Goal: Information Seeking & Learning: Learn about a topic

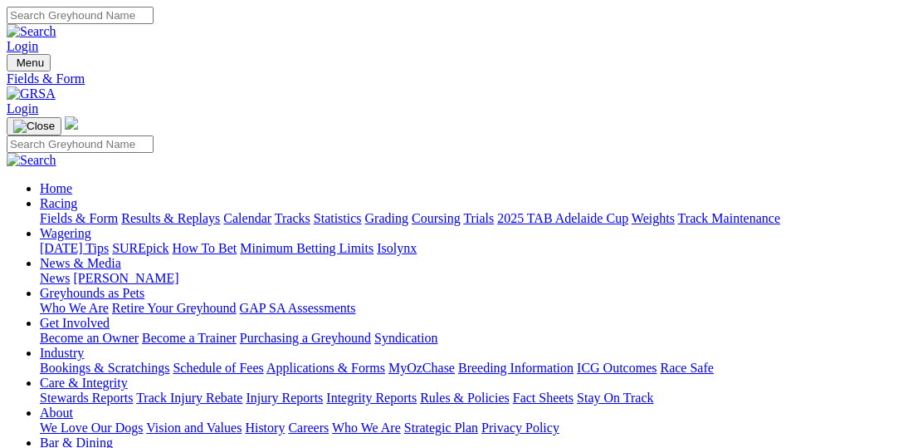
select select "VIC"
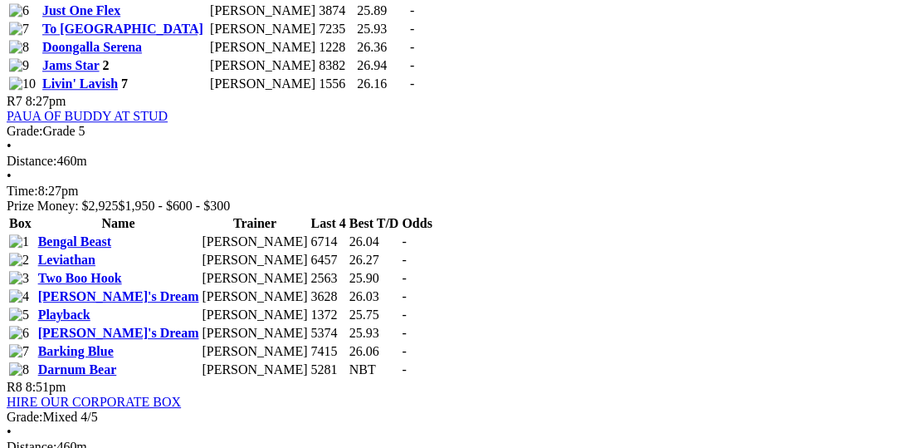
scroll to position [2647, 0]
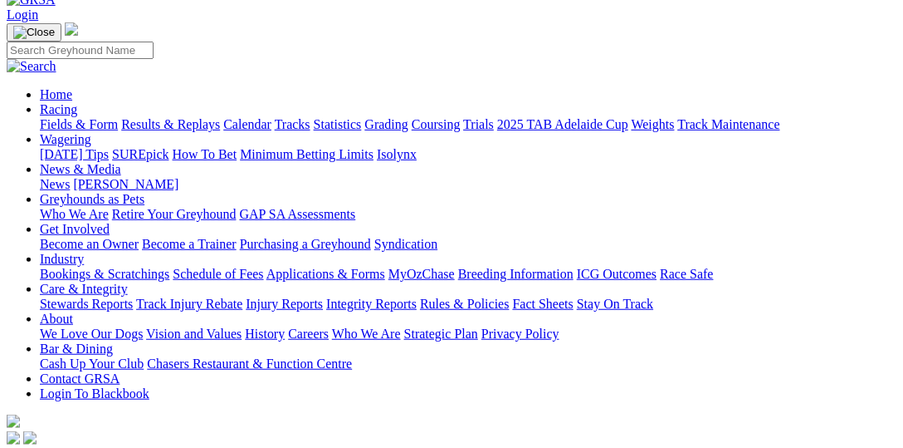
scroll to position [125, 0]
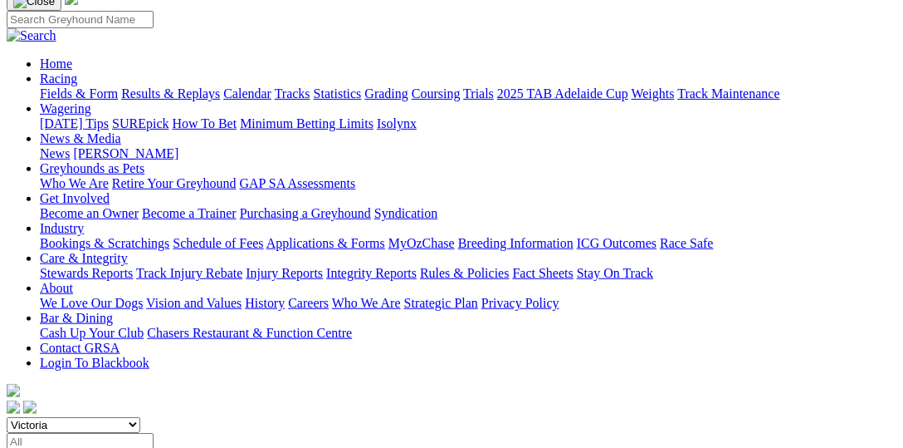
select select "NSW"
click at [37, 417] on select "South Australia New South Wales Northern Territory Queensland Tasmania Victoria…" at bounding box center [74, 425] width 134 height 16
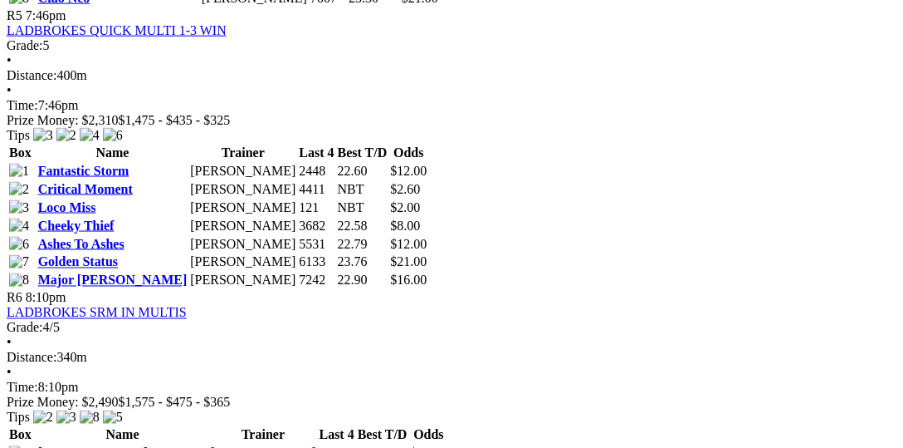
scroll to position [2135, 0]
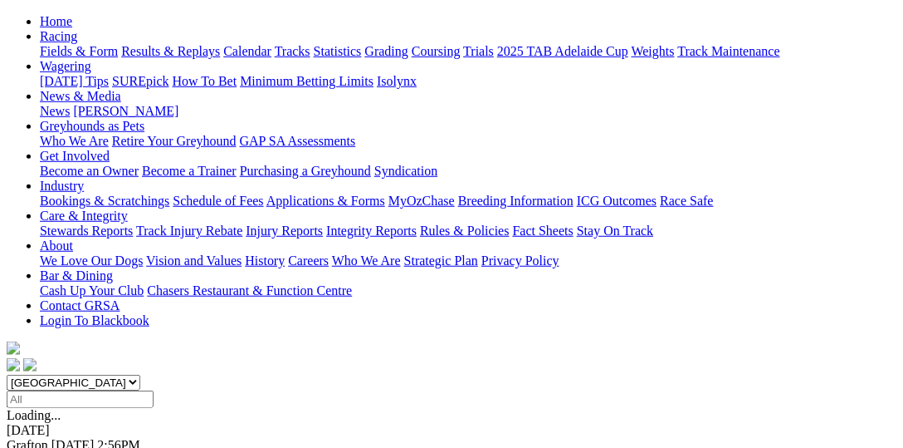
scroll to position [170, 0]
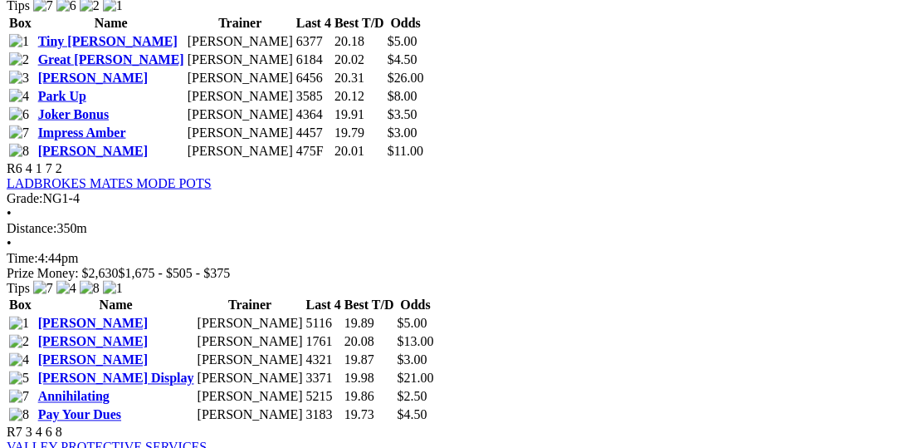
scroll to position [2049, 0]
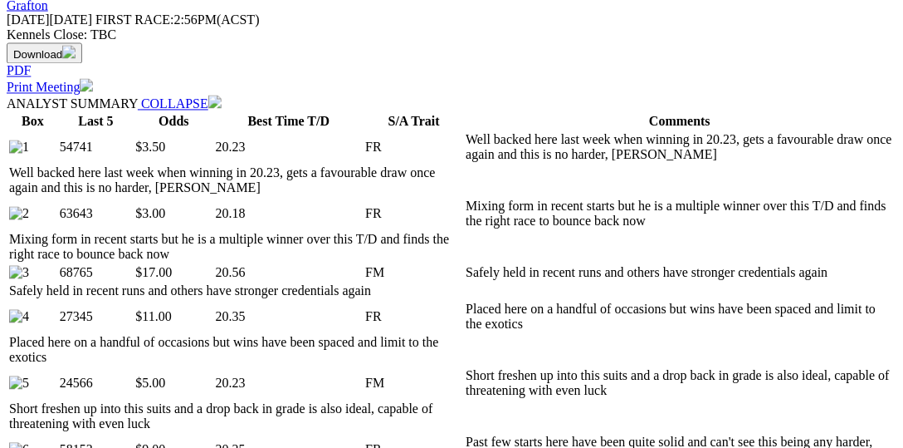
scroll to position [854, 0]
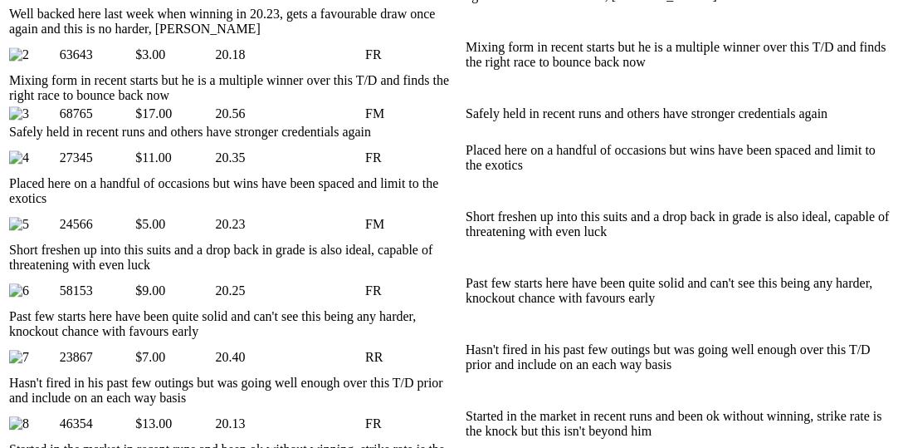
scroll to position [939, 0]
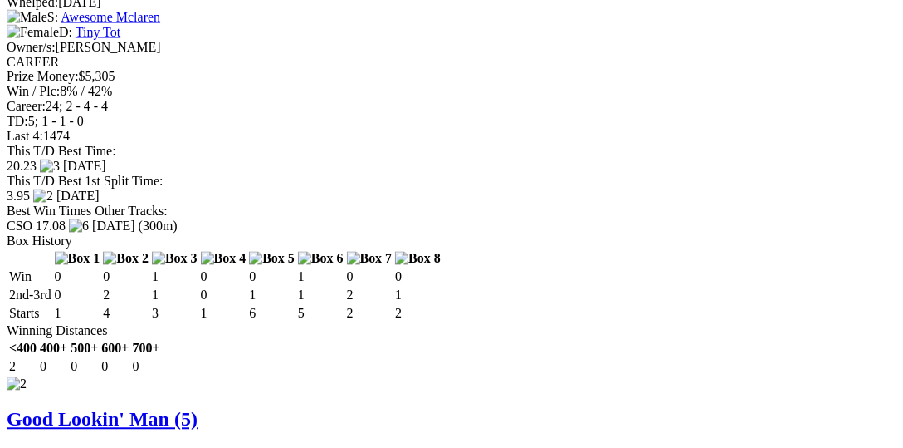
scroll to position [2306, 0]
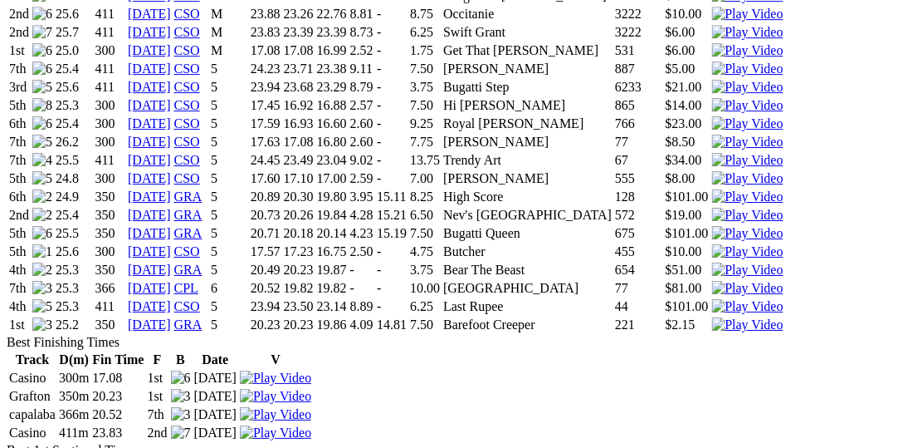
scroll to position [1281, 0]
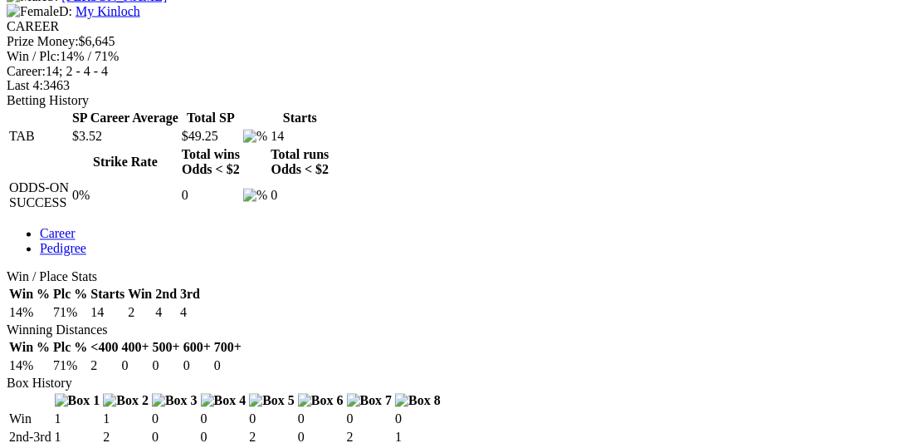
scroll to position [683, 0]
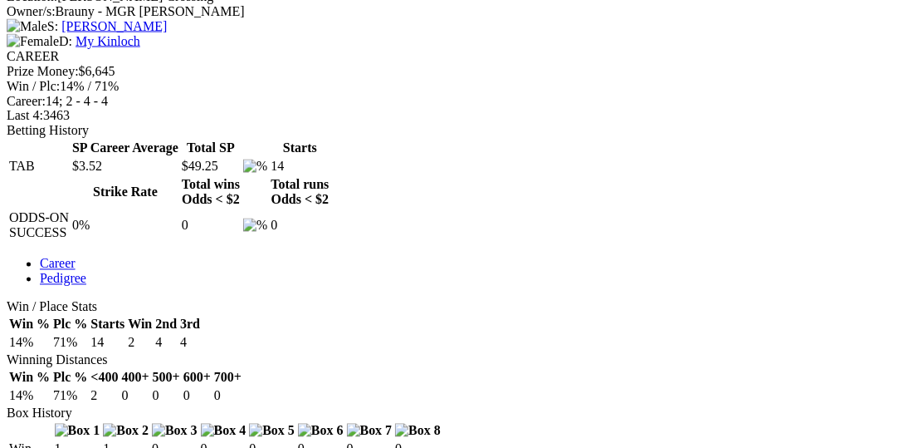
drag, startPoint x: 526, startPoint y: 397, endPoint x: 471, endPoint y: 401, distance: 55.0
copy td "Bugatti Step"
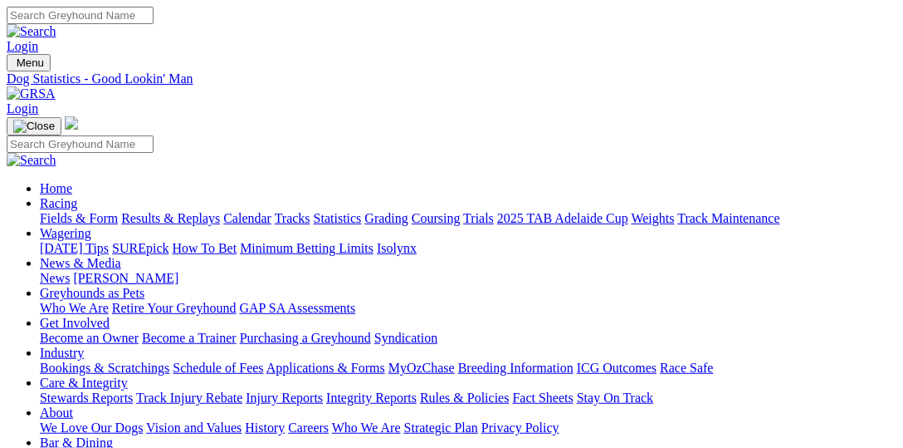
click at [154, 24] on input "Search" at bounding box center [80, 15] width 147 height 17
paste input "Bugatti Step"
type input "Bugatti Step"
click at [56, 24] on img at bounding box center [32, 31] width 50 height 15
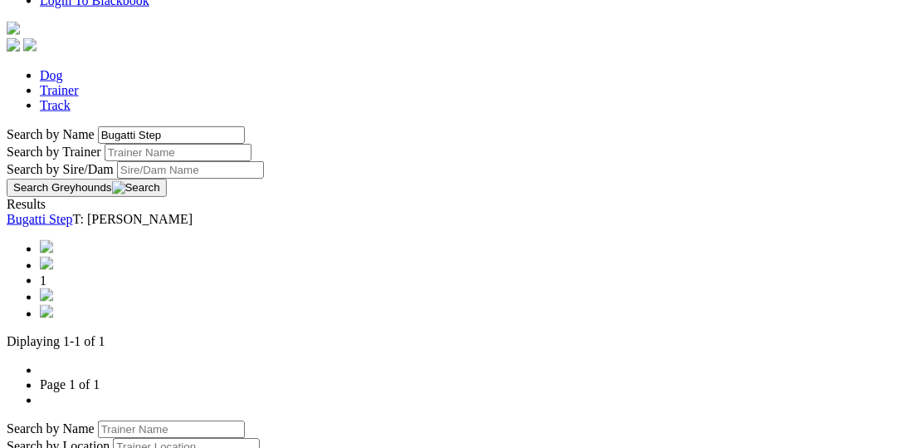
scroll to position [341, 0]
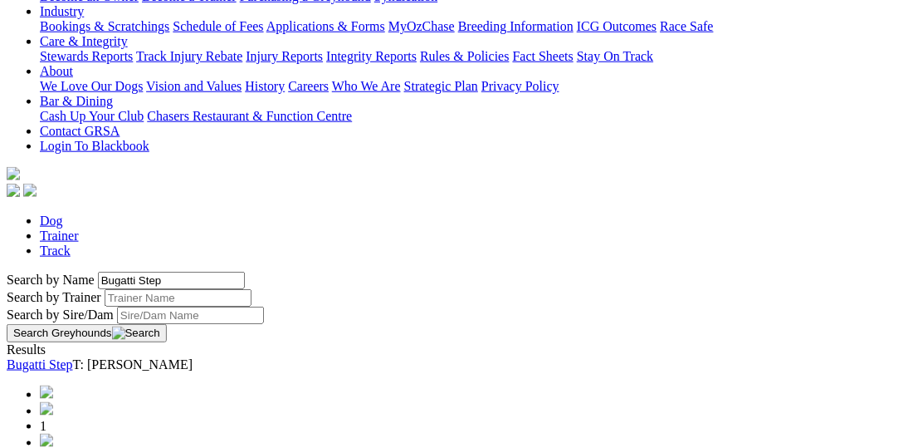
click at [73, 357] on link "Bugatti Step" at bounding box center [40, 364] width 66 height 14
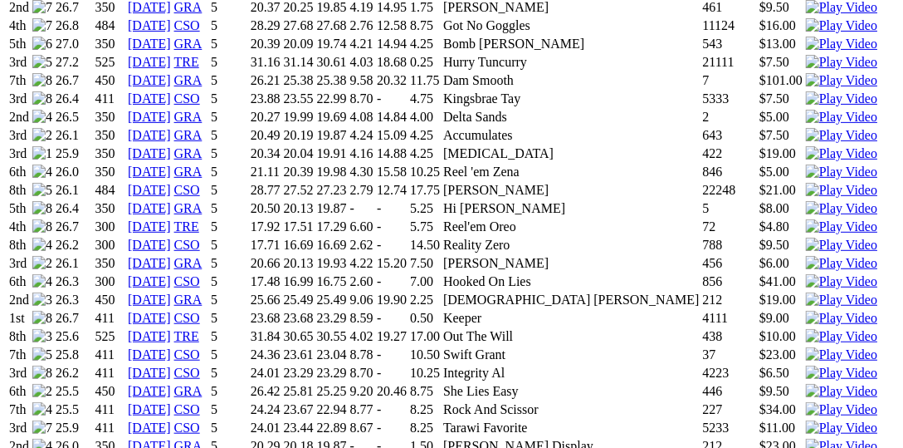
scroll to position [1936, 0]
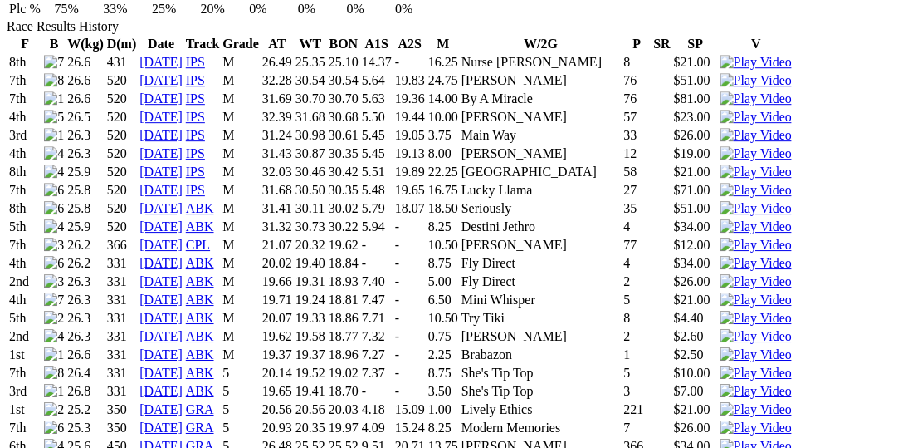
scroll to position [1366, 0]
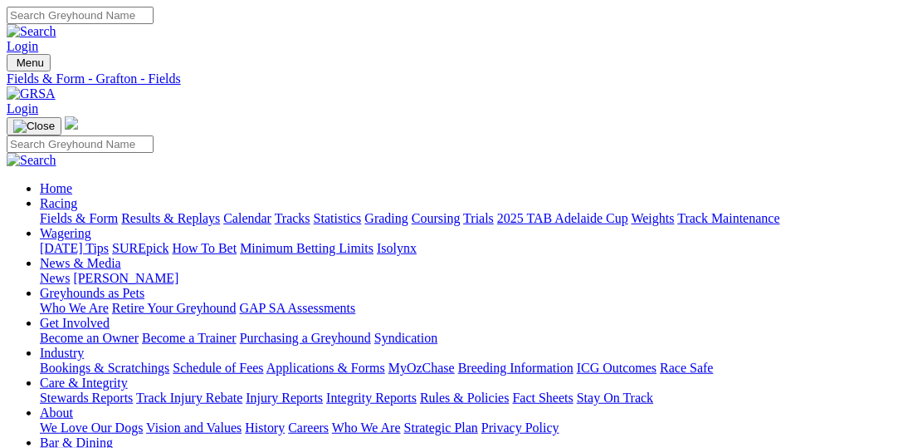
select select "QLD"
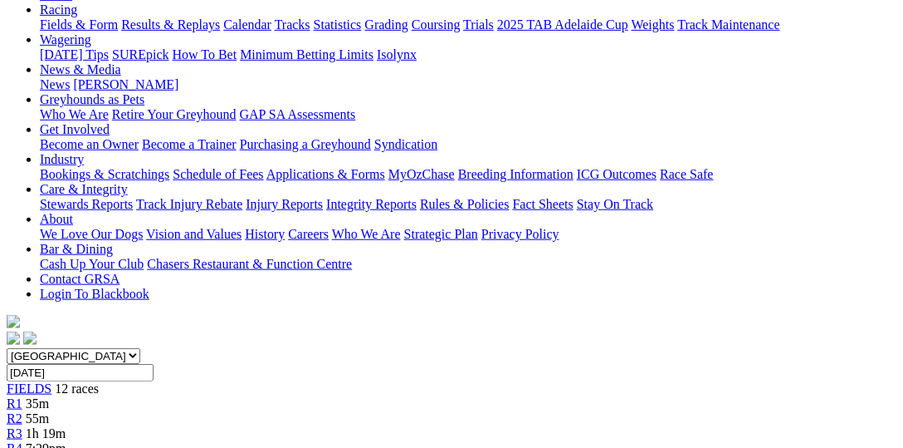
scroll to position [170, 0]
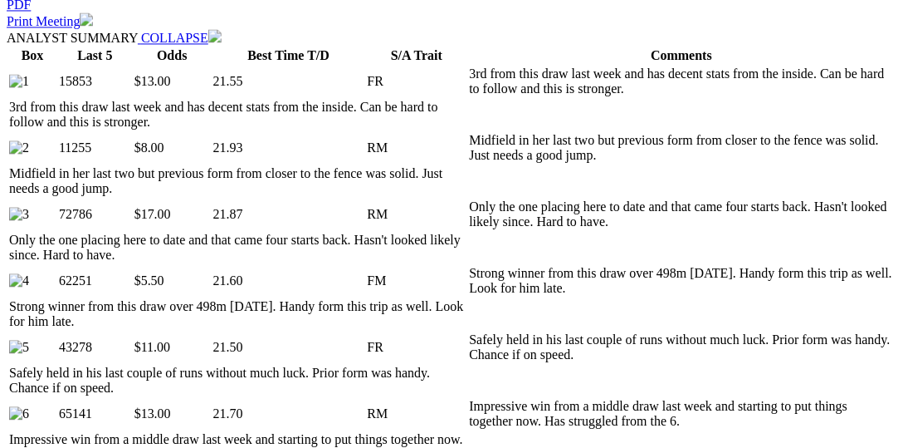
scroll to position [854, 0]
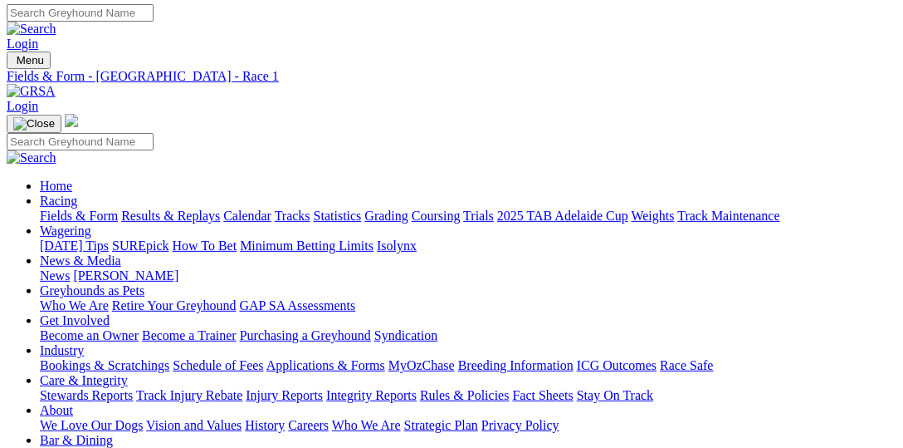
scroll to position [0, 0]
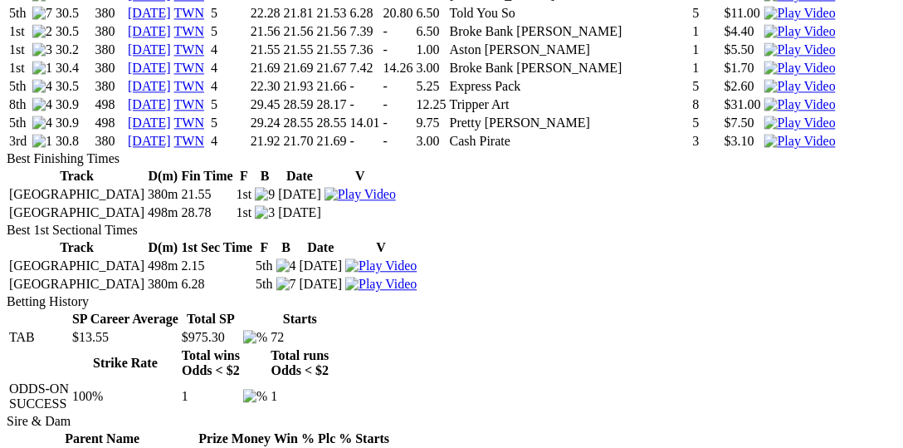
scroll to position [2392, 0]
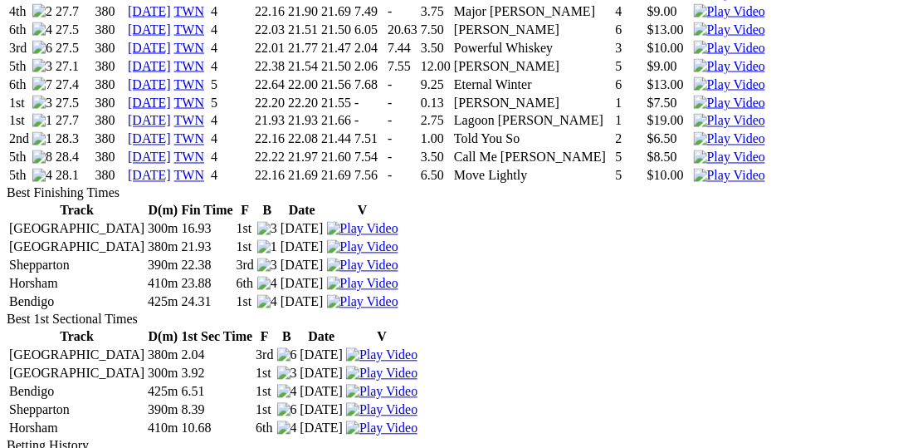
scroll to position [2221, 0]
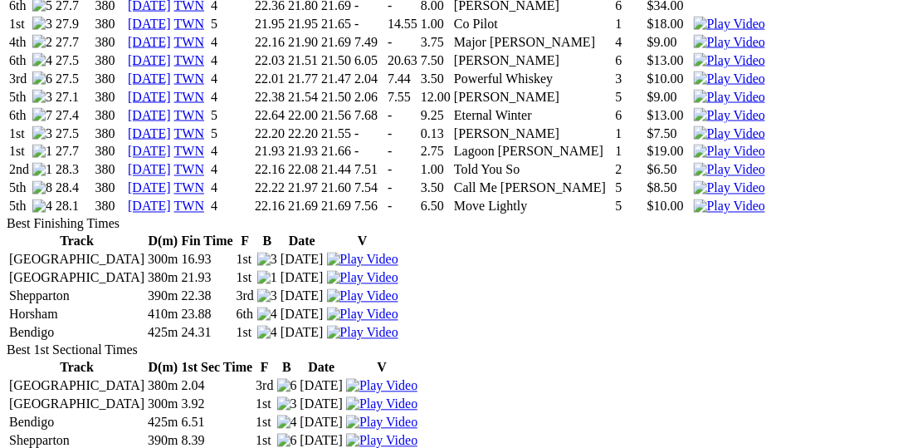
click at [694, 144] on img at bounding box center [729, 151] width 71 height 15
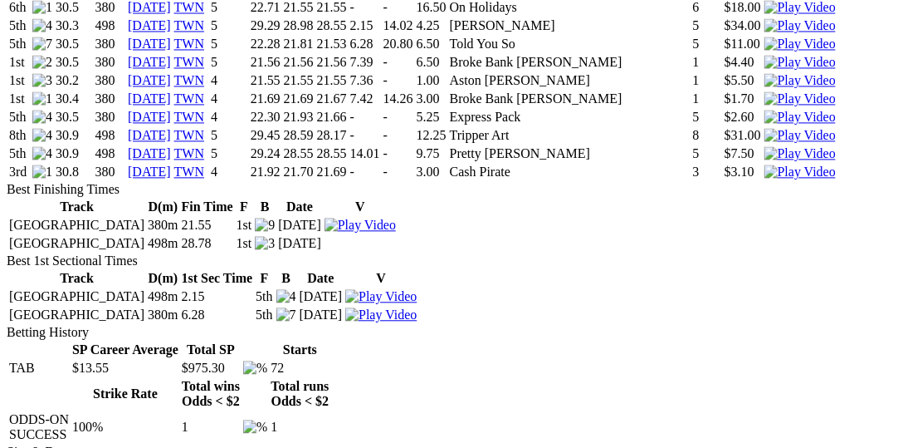
scroll to position [2476, 0]
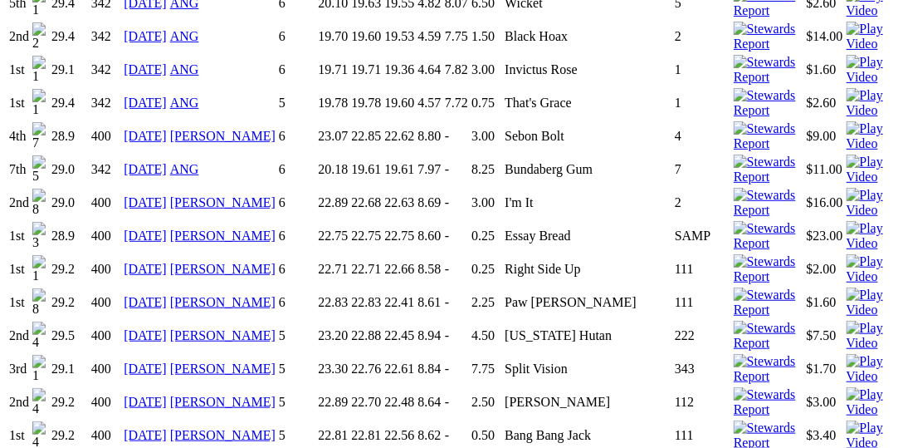
scroll to position [1878, 0]
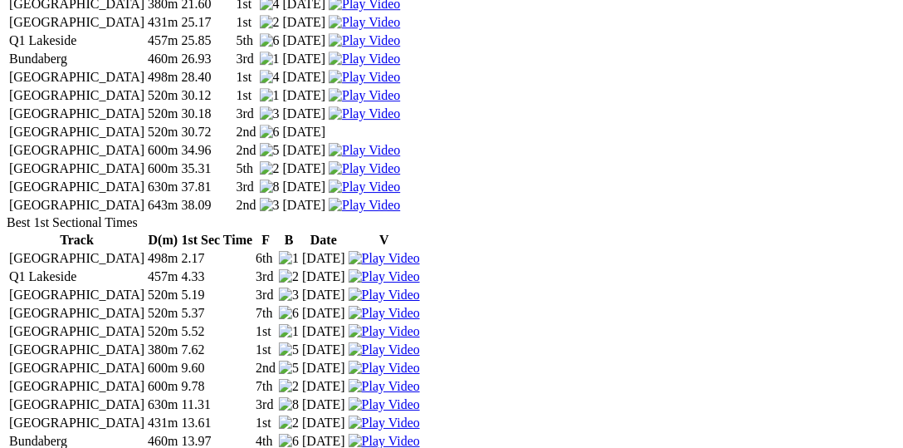
scroll to position [2818, 0]
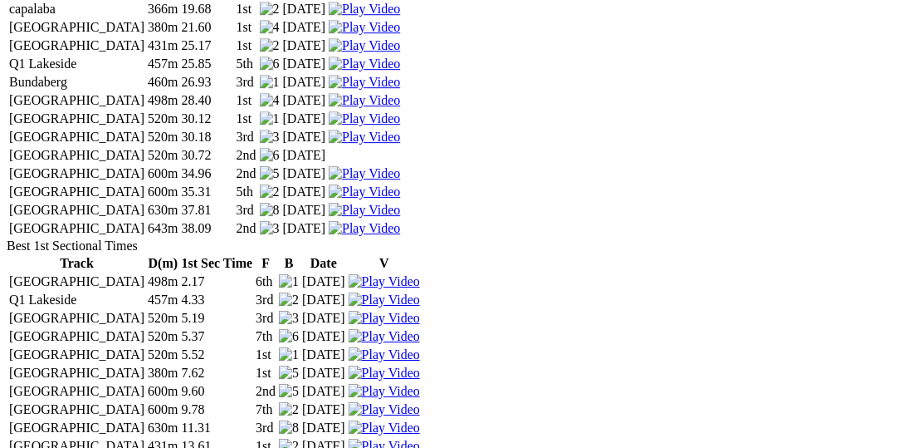
click at [400, 108] on img at bounding box center [364, 100] width 71 height 15
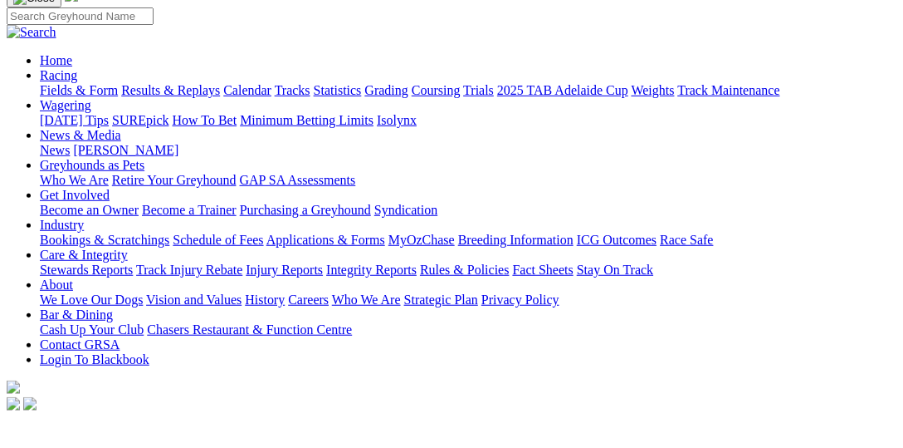
scroll to position [0, 0]
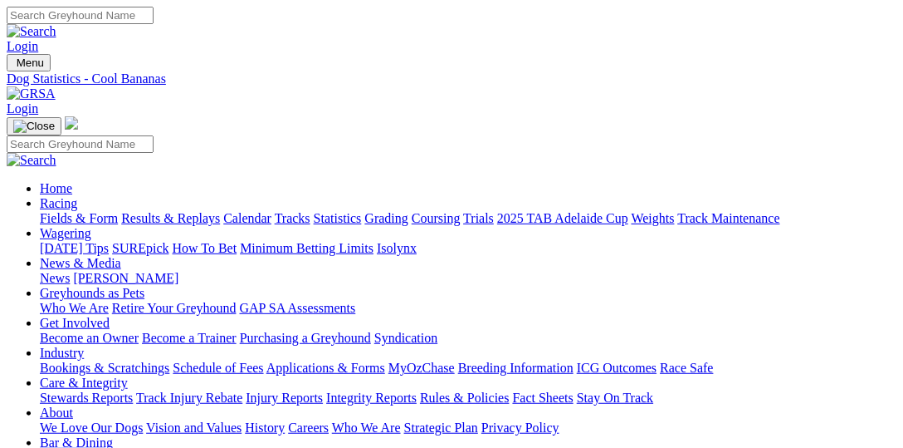
click at [362, 211] on link "Statistics" at bounding box center [338, 218] width 48 height 14
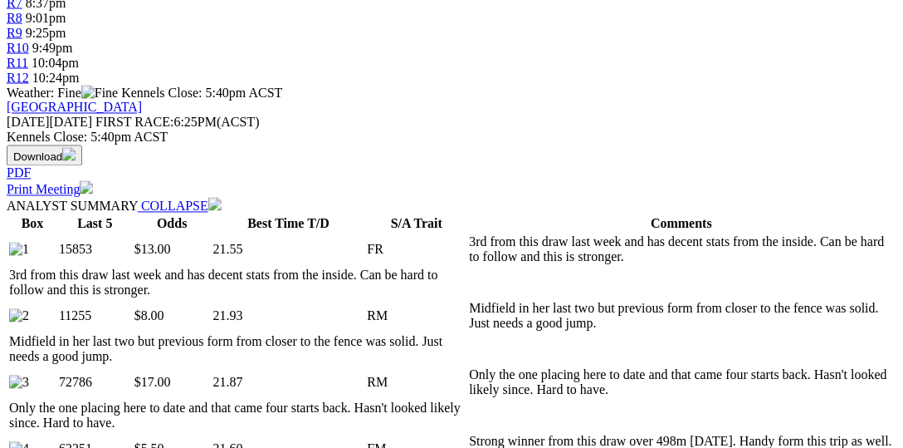
scroll to position [768, 0]
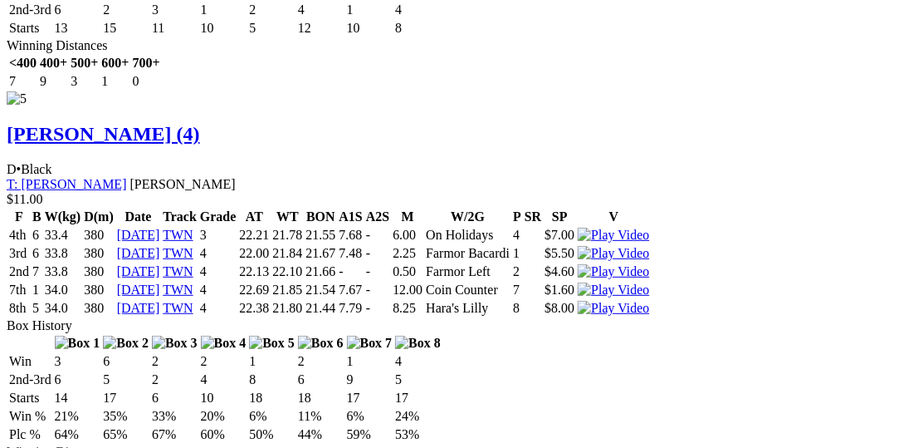
scroll to position [5125, 0]
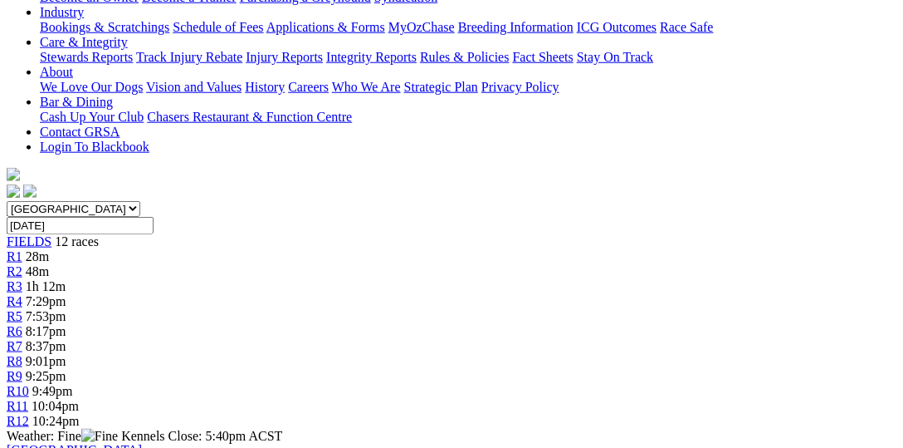
scroll to position [683, 0]
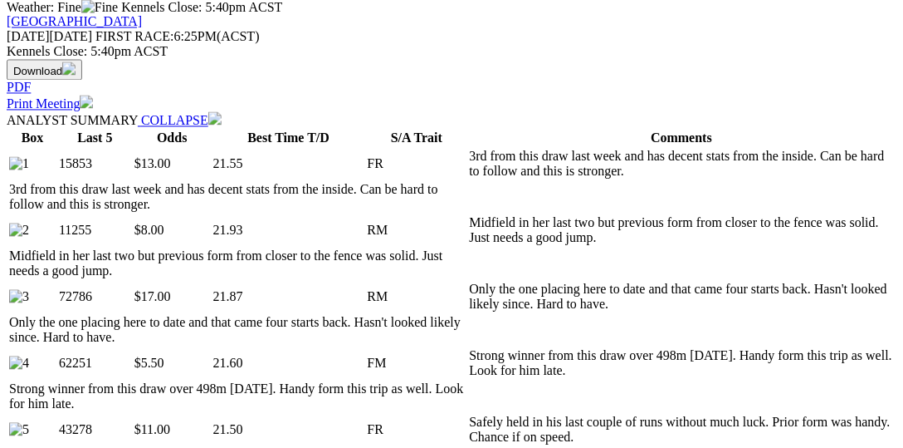
scroll to position [768, 0]
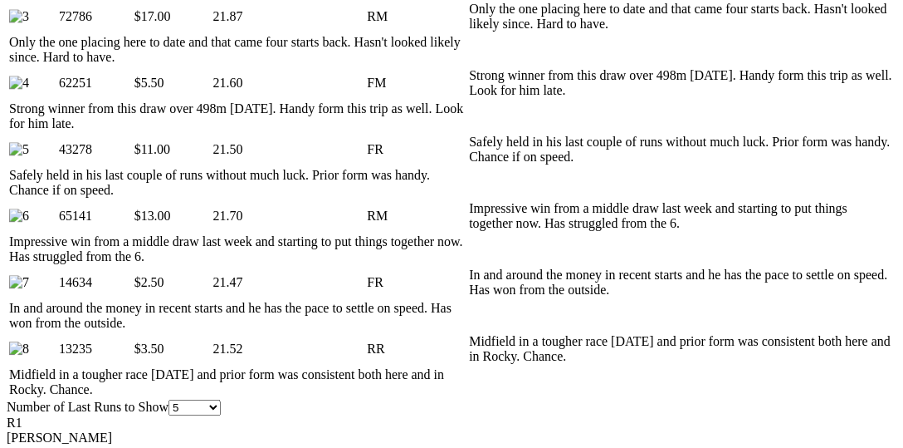
scroll to position [939, 0]
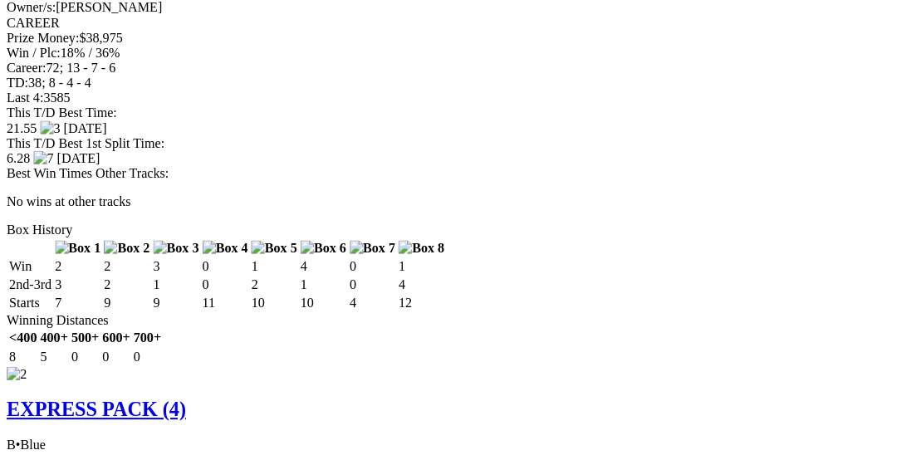
scroll to position [2476, 0]
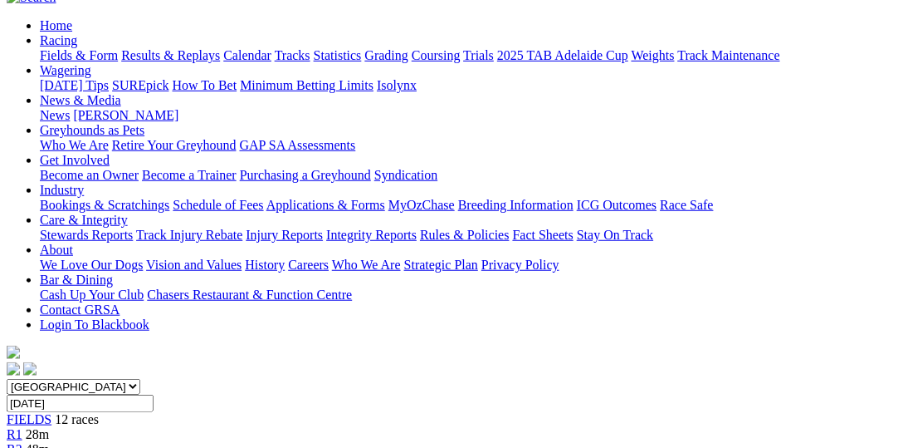
scroll to position [0, 0]
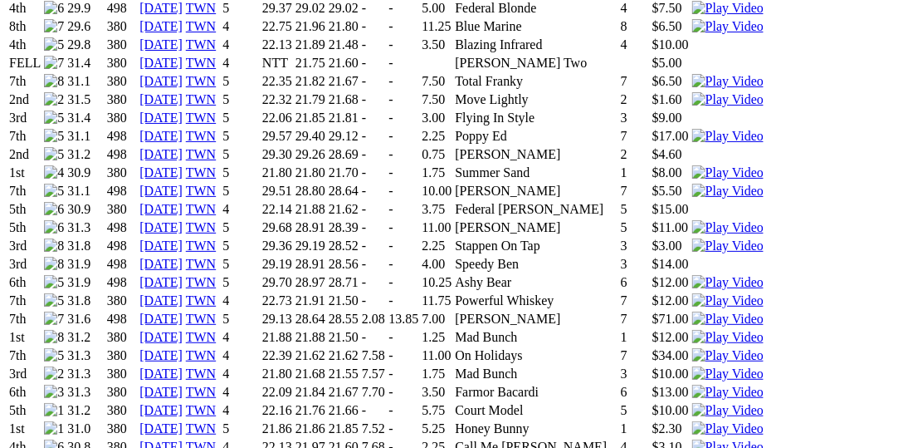
scroll to position [1537, 0]
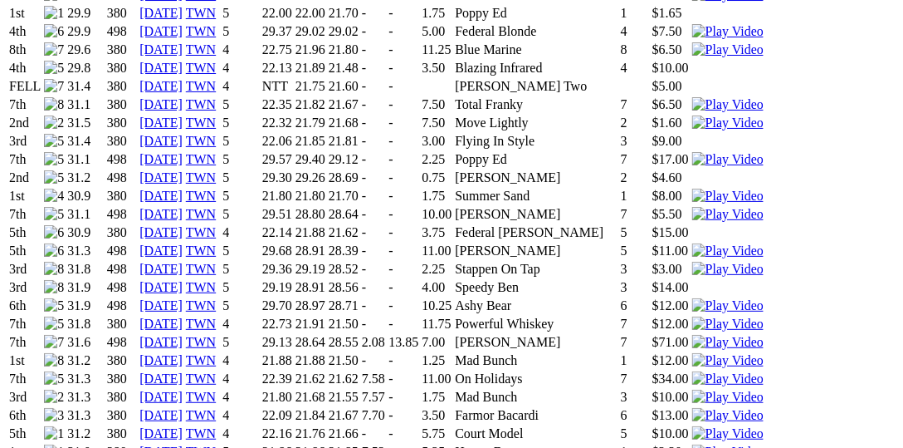
click at [693, 335] on img at bounding box center [728, 342] width 71 height 15
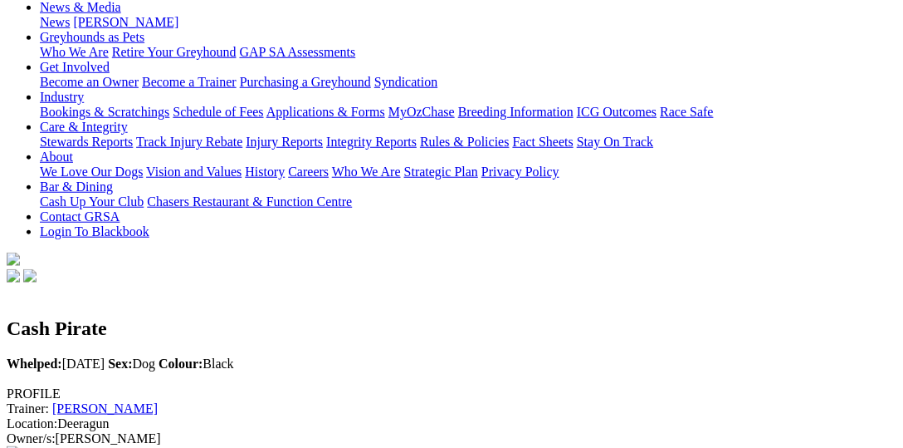
scroll to position [0, 0]
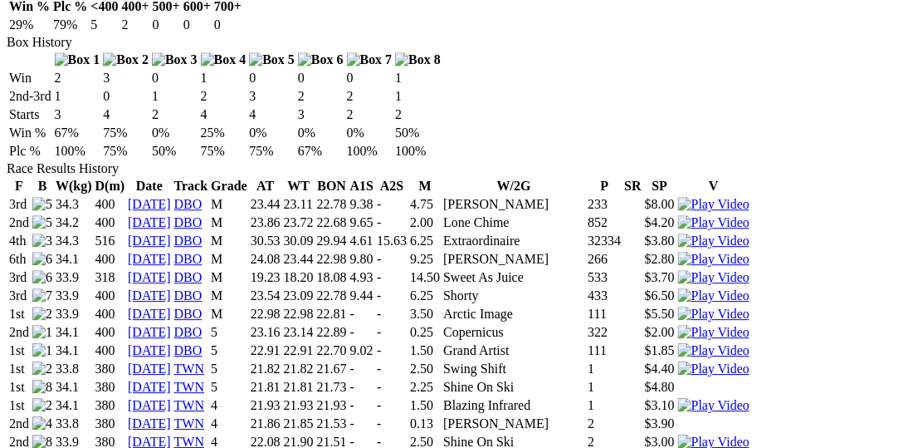
scroll to position [1366, 0]
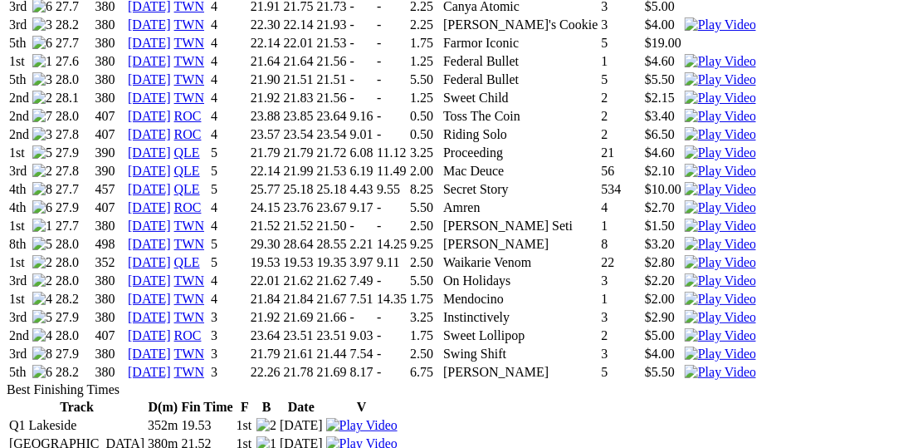
scroll to position [1537, 0]
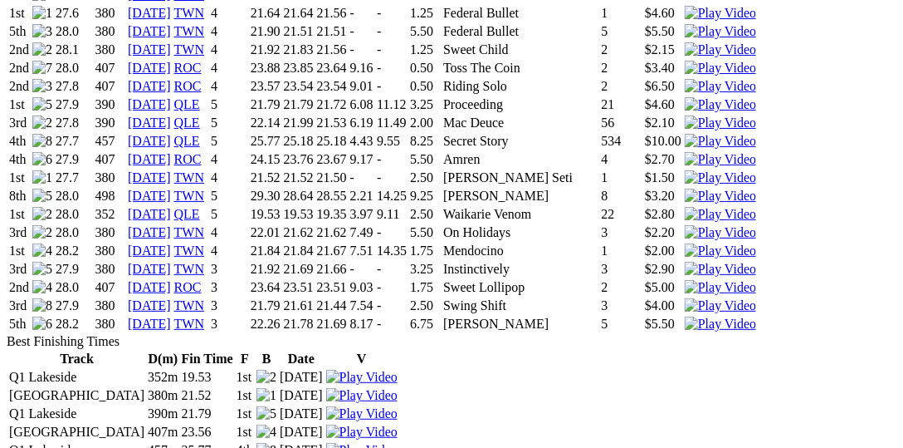
click at [398, 370] on img at bounding box center [361, 377] width 71 height 15
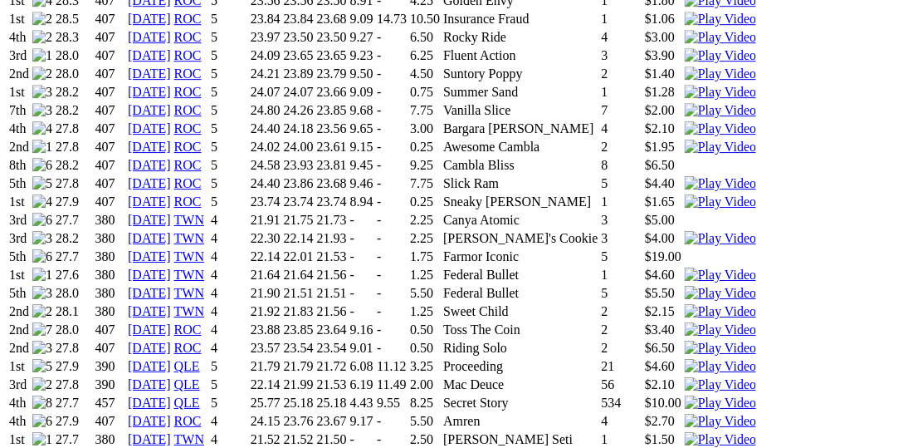
scroll to position [1623, 0]
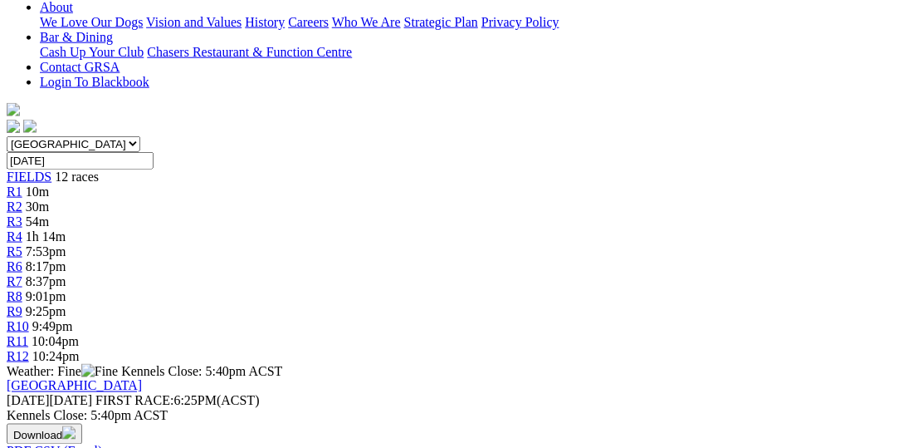
scroll to position [256, 0]
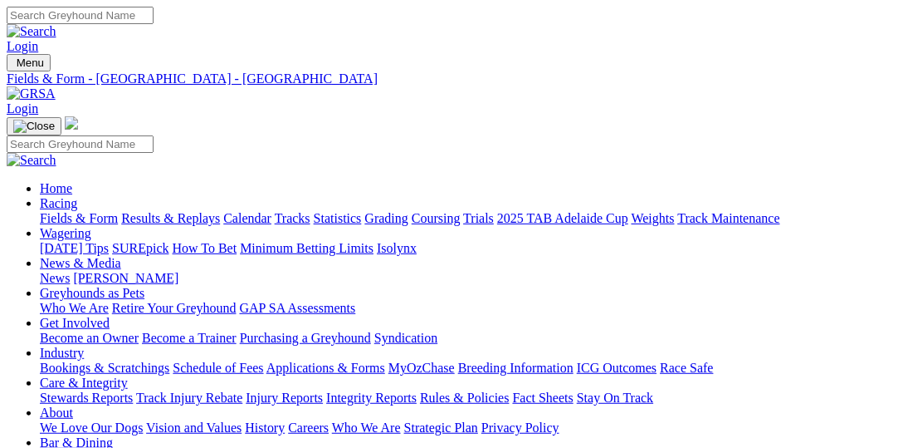
click at [362, 211] on link "Statistics" at bounding box center [338, 218] width 48 height 14
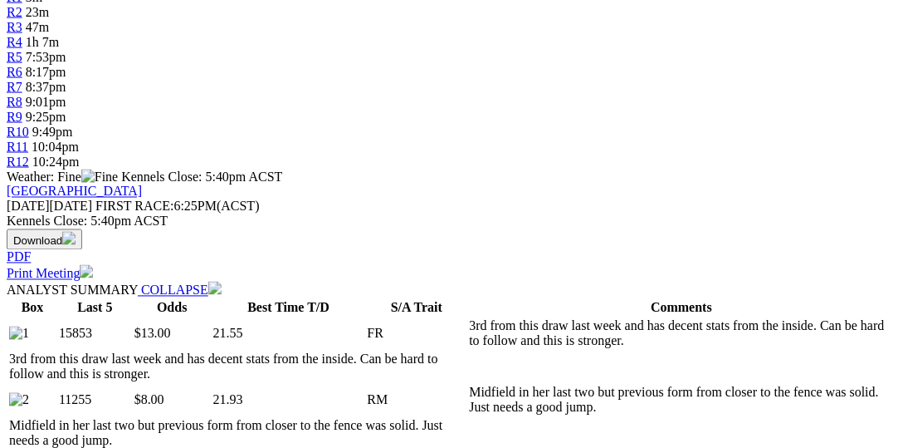
scroll to position [854, 0]
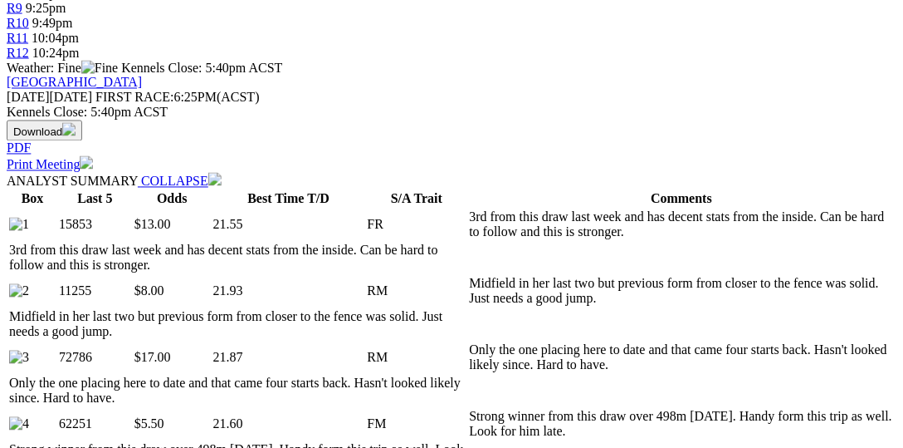
scroll to position [768, 0]
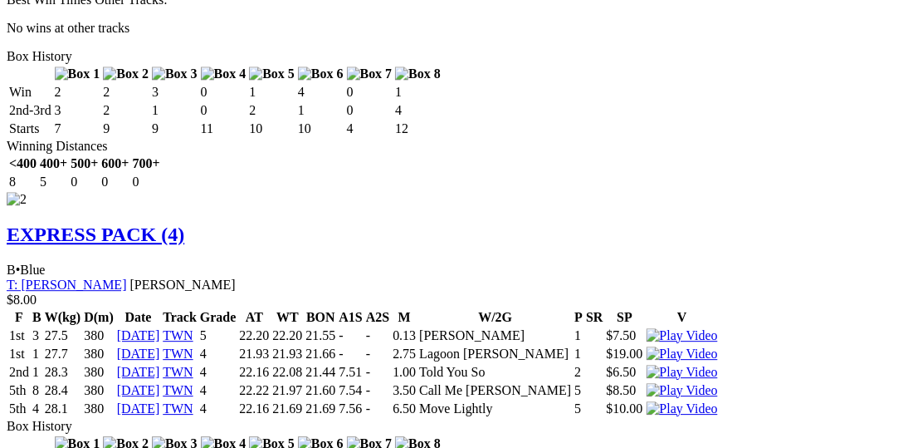
scroll to position [2476, 0]
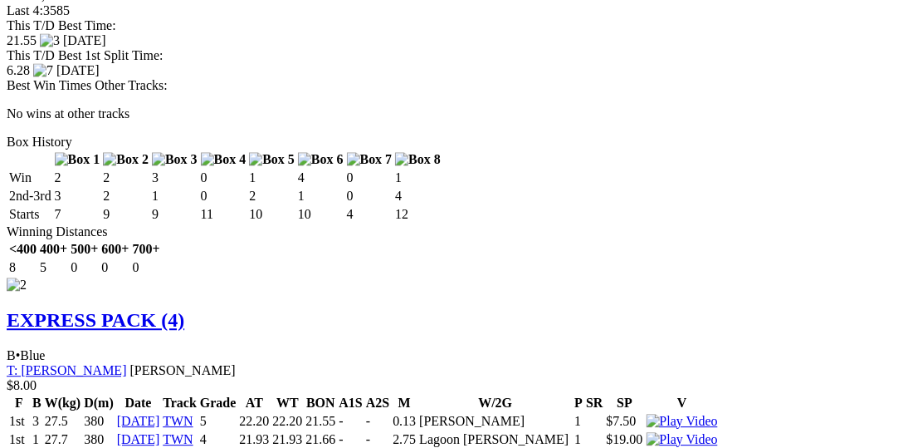
drag, startPoint x: 449, startPoint y: 352, endPoint x: 400, endPoint y: 351, distance: 49.0
copy td "Swing Shift"
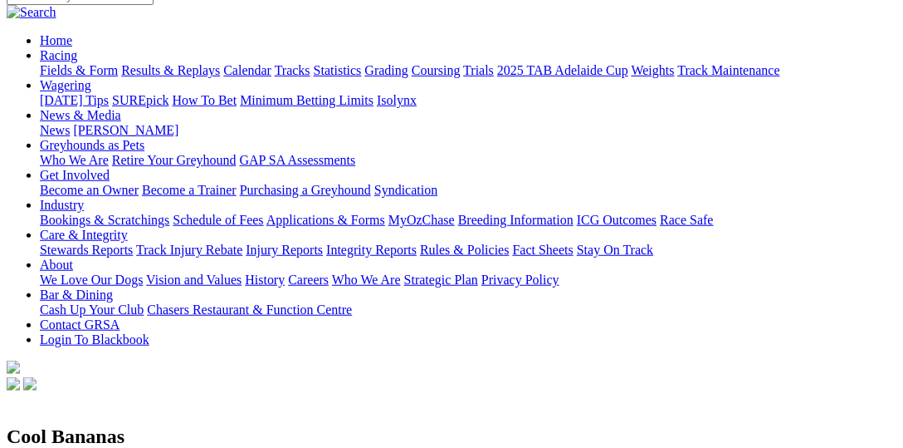
scroll to position [341, 0]
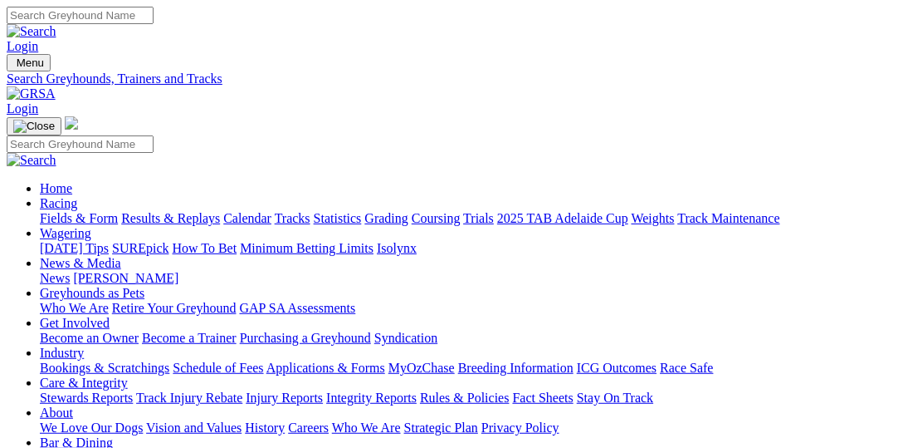
select select "townsville"
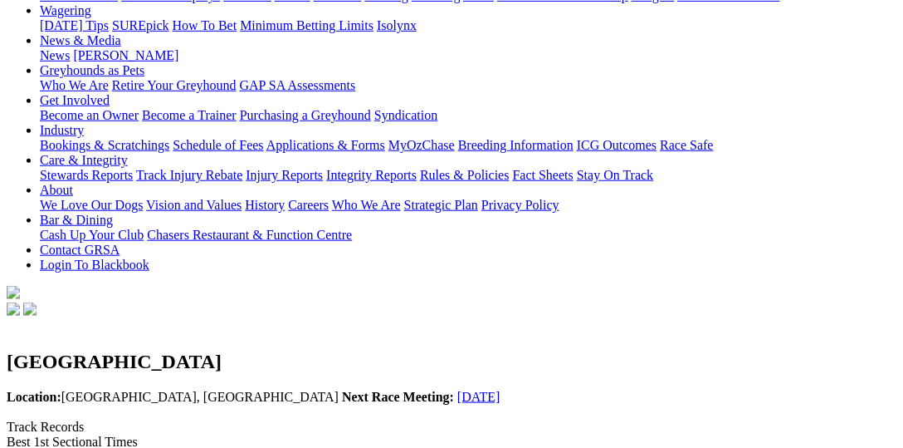
scroll to position [256, 0]
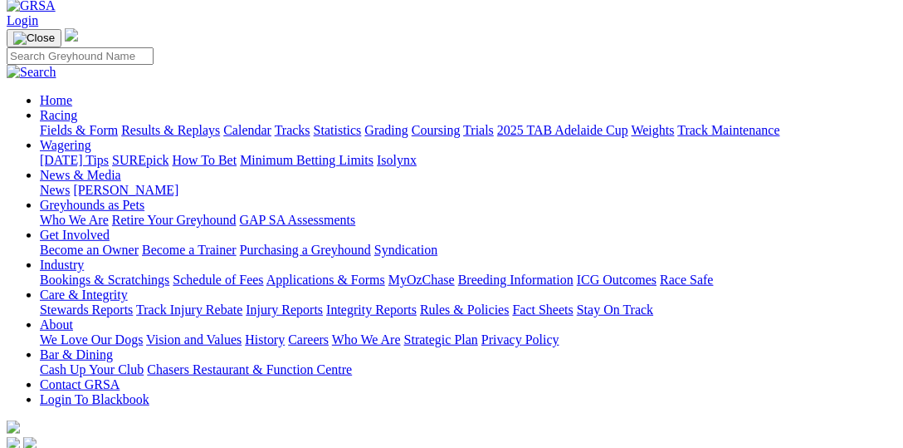
scroll to position [0, 0]
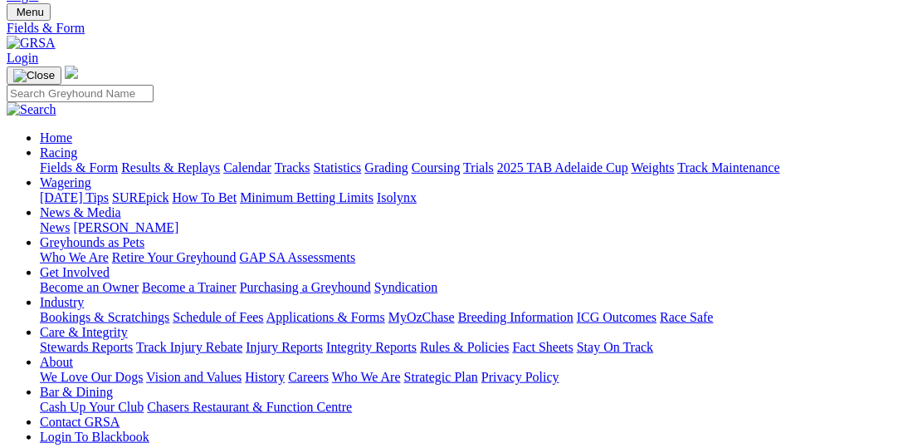
scroll to position [85, 0]
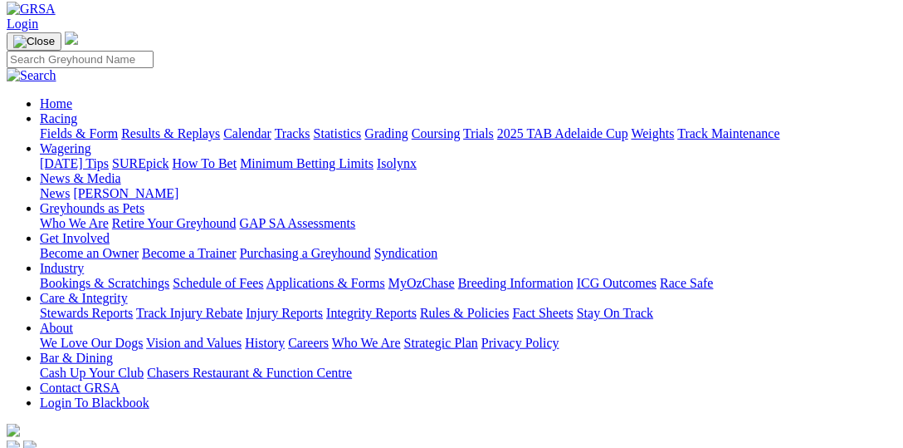
select select "QLD"
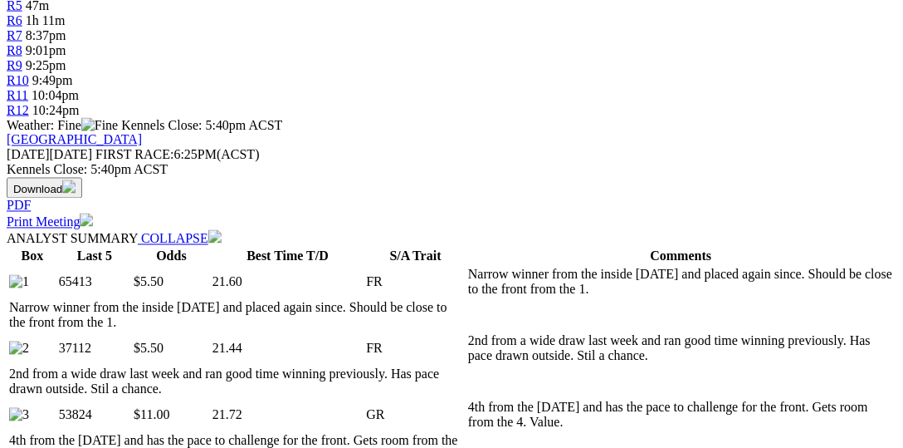
scroll to position [939, 0]
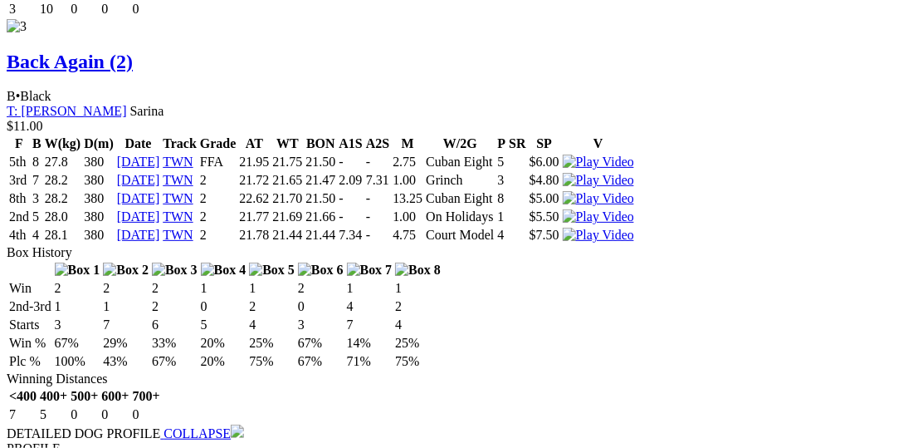
scroll to position [3843, 0]
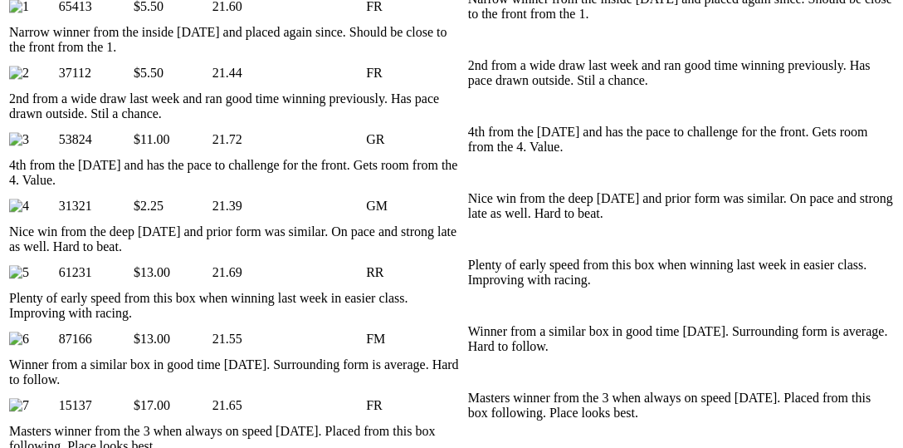
scroll to position [854, 0]
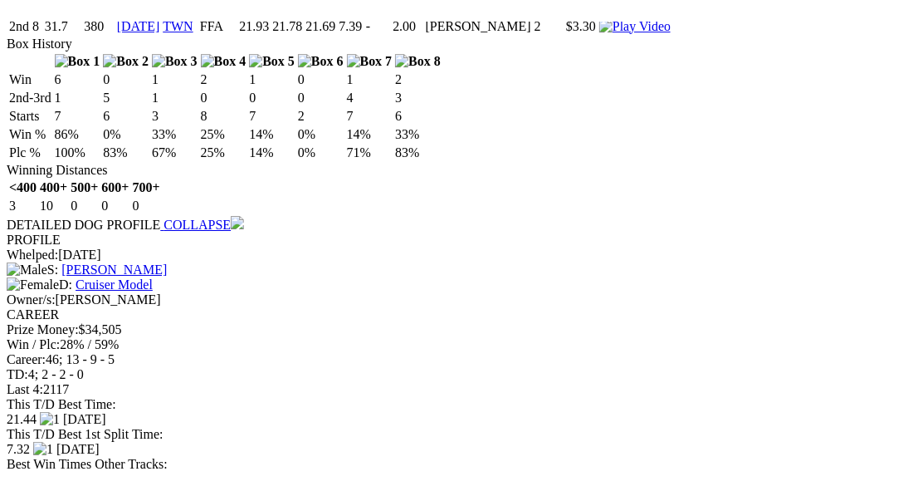
scroll to position [2990, 0]
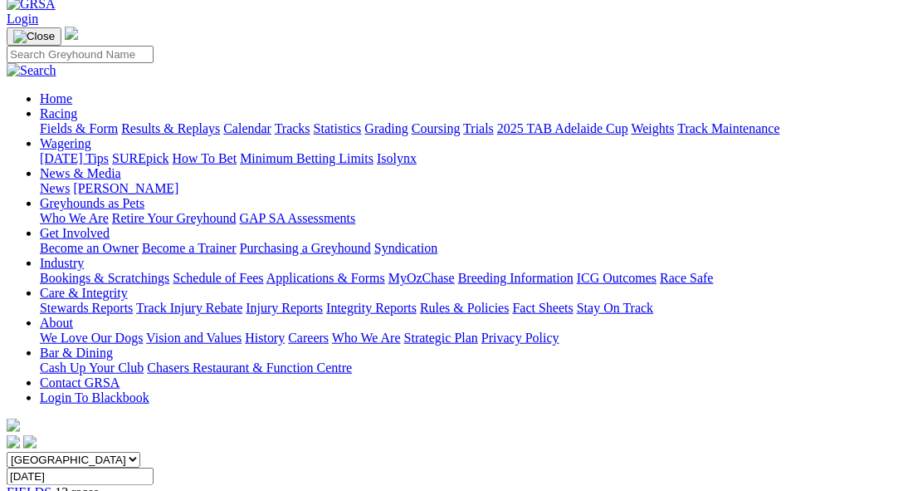
scroll to position [0, 0]
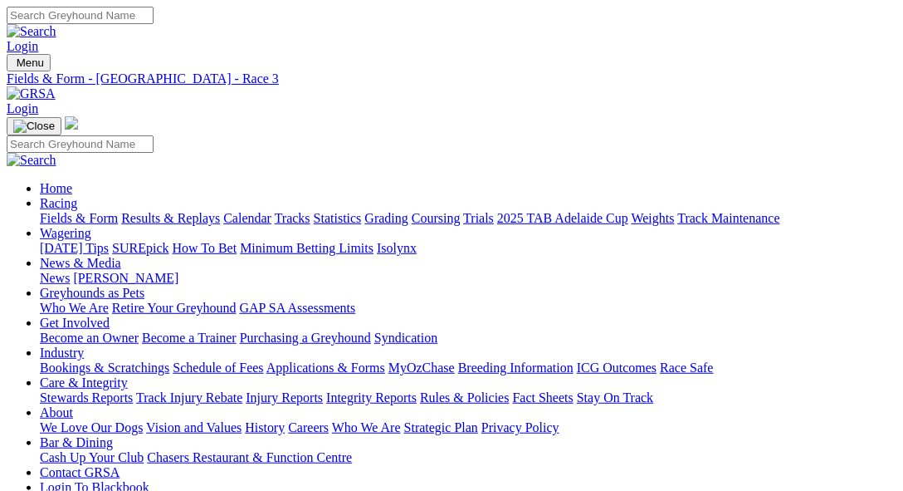
click at [81, 211] on link "Fields & Form" at bounding box center [79, 218] width 78 height 14
select select "[GEOGRAPHIC_DATA]"
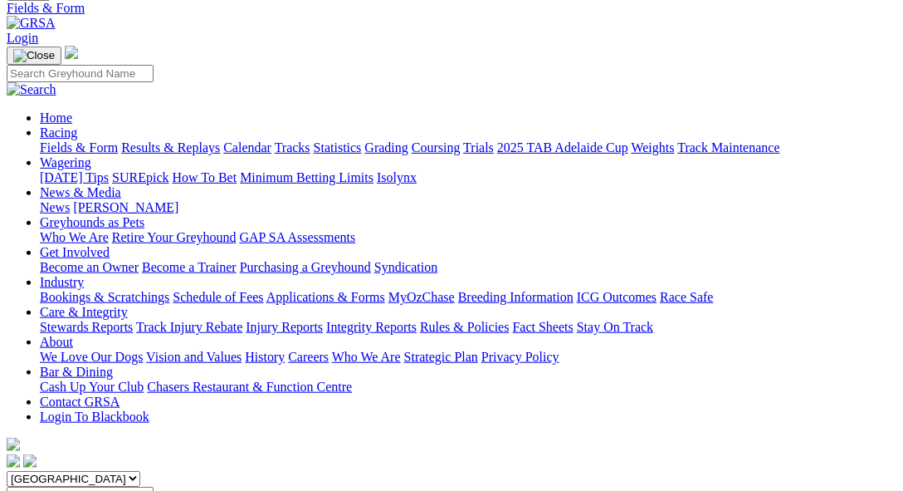
scroll to position [170, 0]
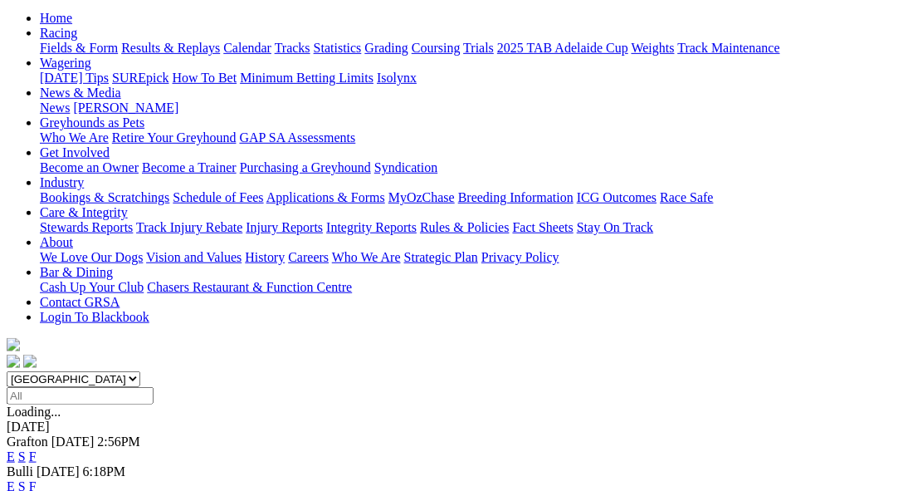
click at [37, 479] on link "F" at bounding box center [32, 486] width 7 height 14
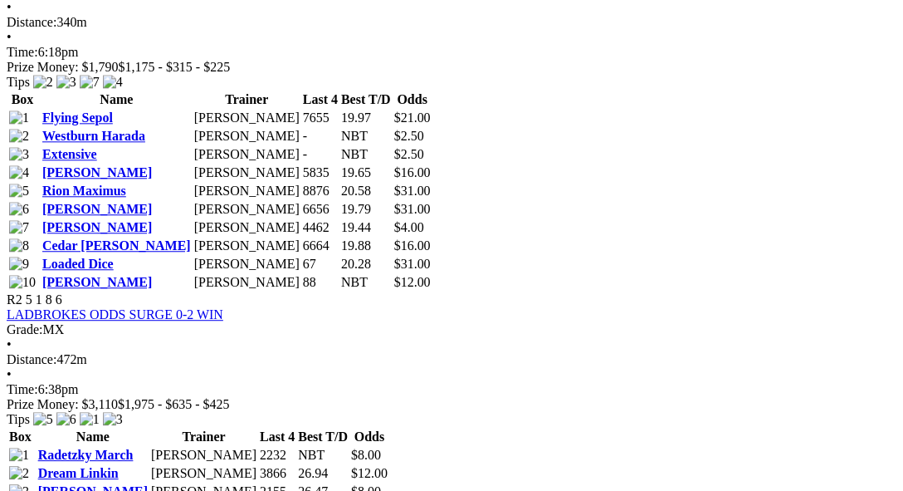
scroll to position [903, 0]
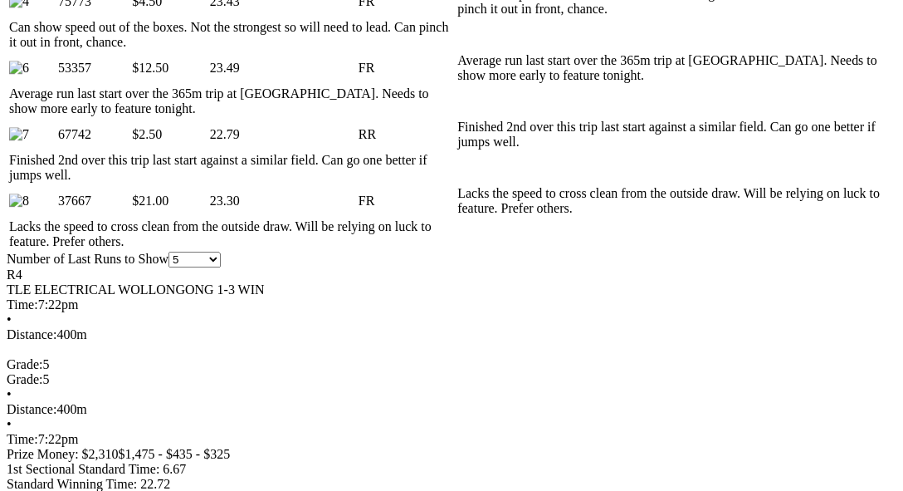
scroll to position [1110, 0]
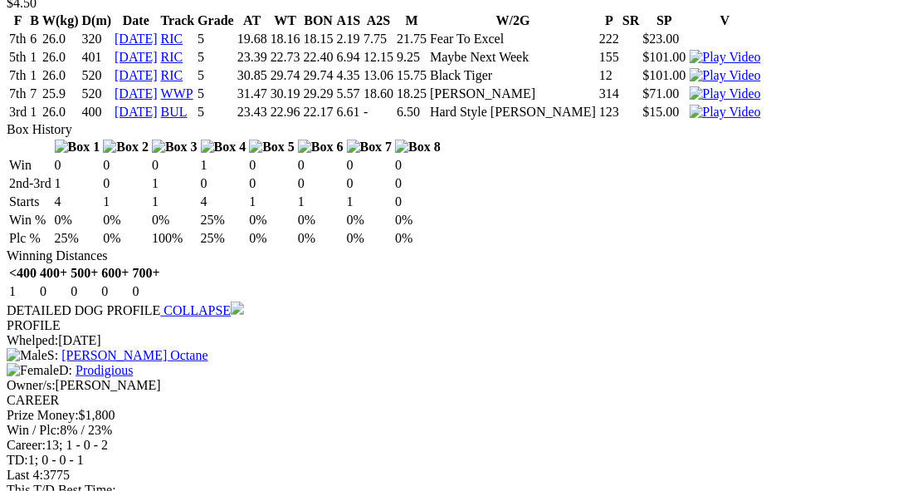
scroll to position [4100, 0]
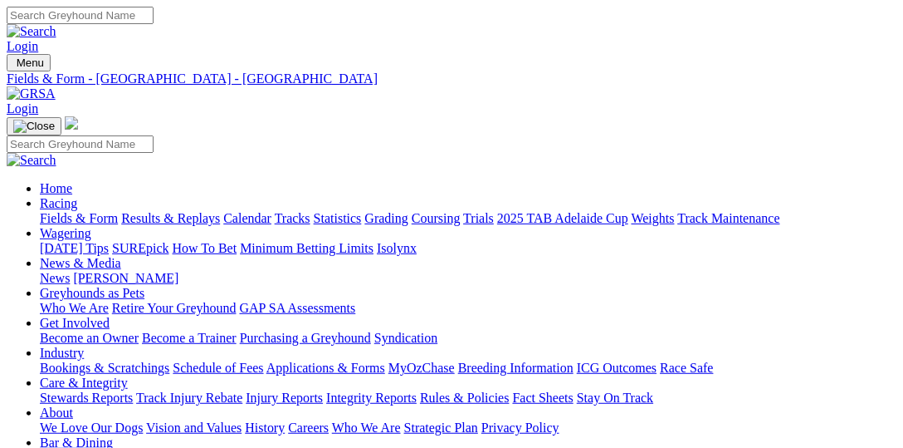
select select "SA"
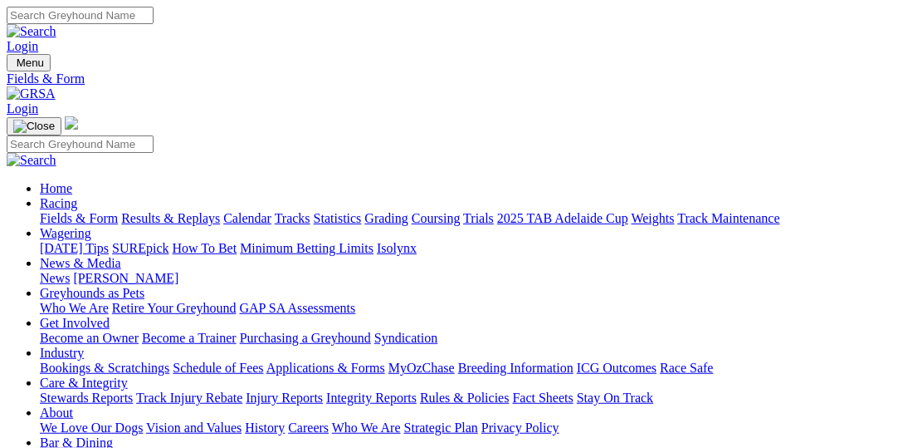
select select "QLD"
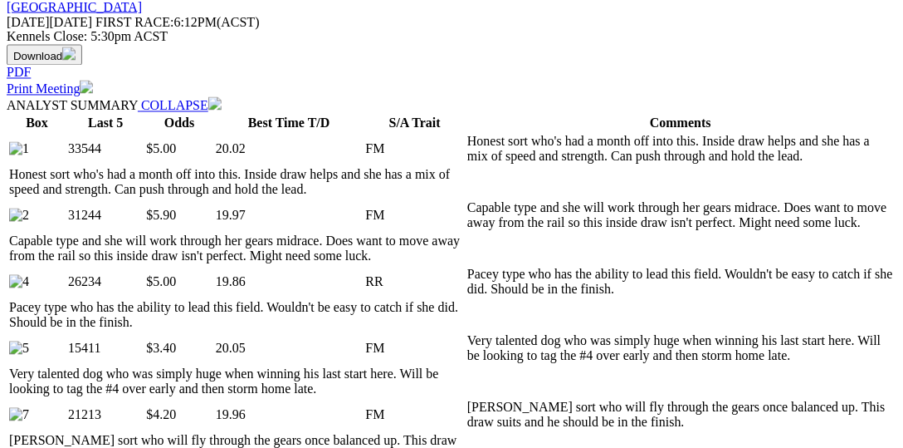
scroll to position [854, 0]
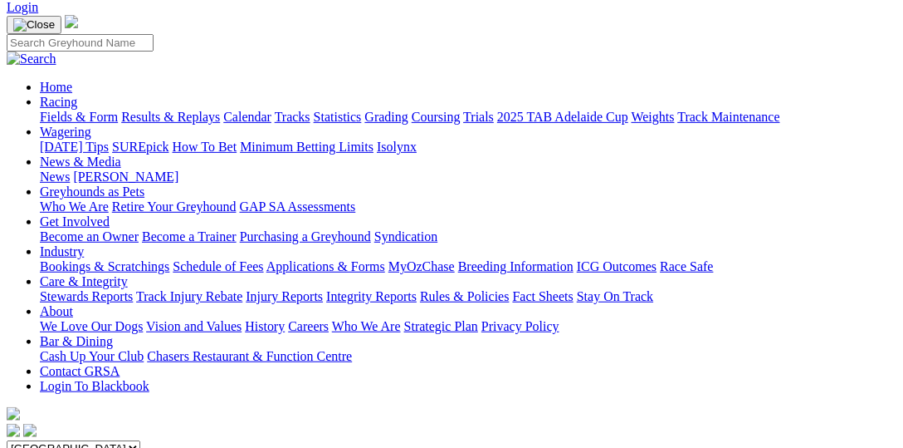
scroll to position [0, 0]
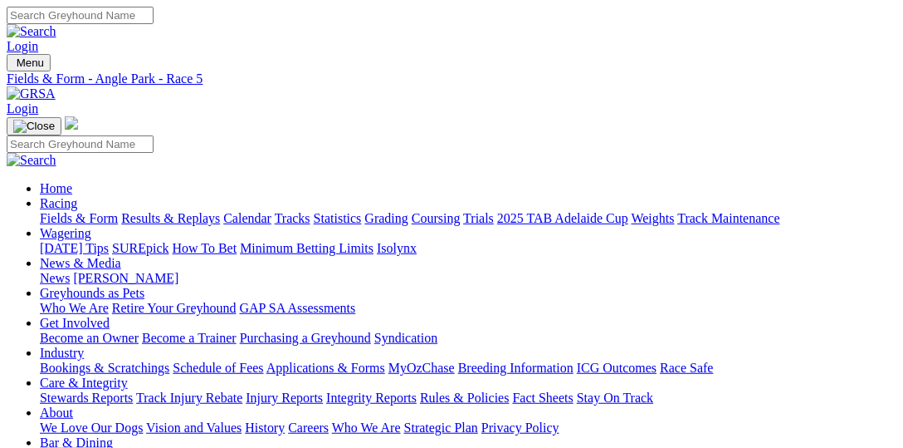
select select "WA"
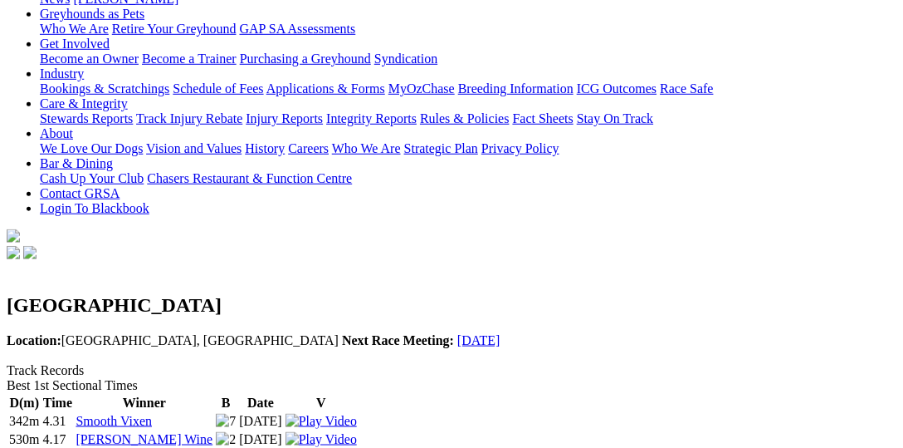
scroll to position [256, 0]
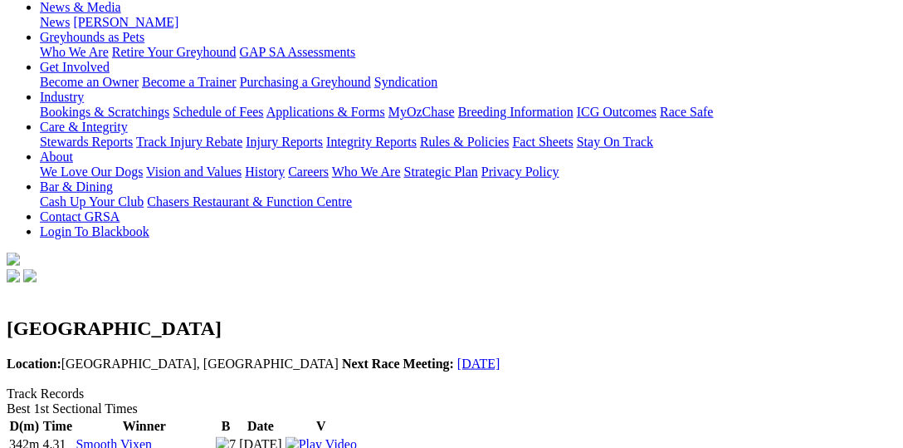
click at [357, 437] on img at bounding box center [321, 444] width 71 height 15
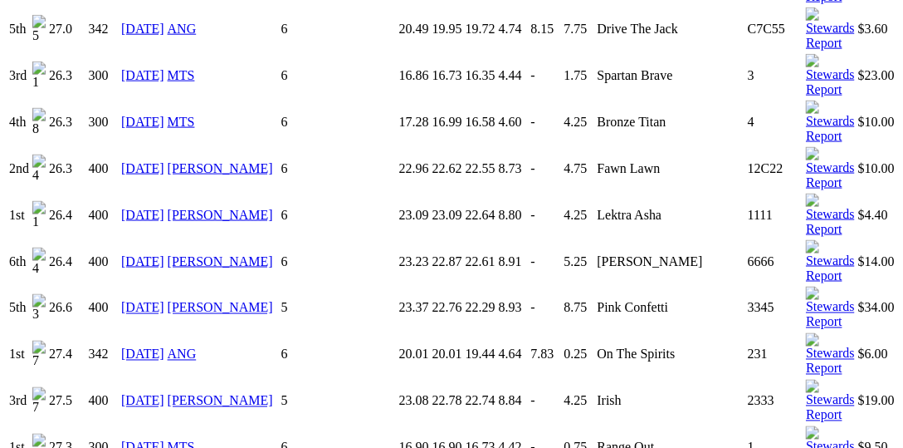
scroll to position [2221, 0]
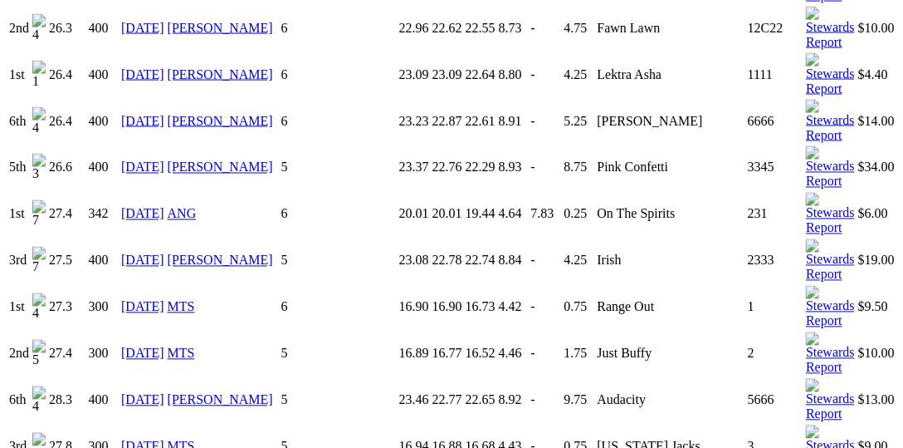
drag, startPoint x: 520, startPoint y: 184, endPoint x: 456, endPoint y: 181, distance: 64.0
copy td "Testarossa Boy"
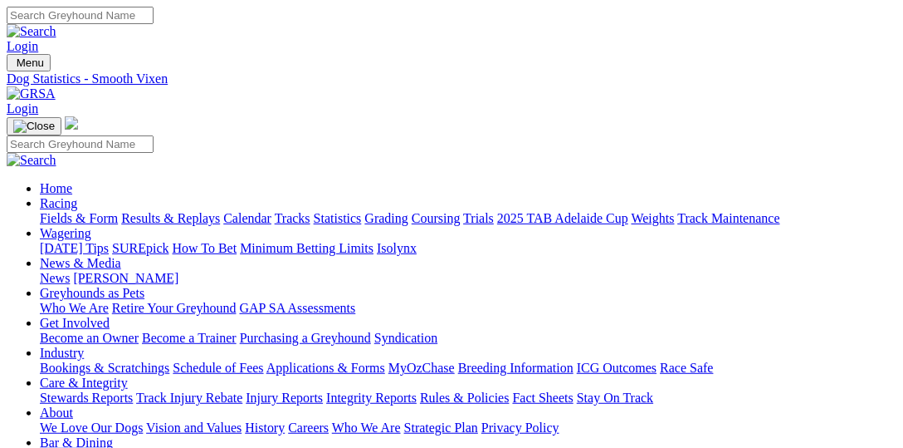
click at [154, 20] on input "Search" at bounding box center [80, 15] width 147 height 17
paste input "Testarossa Boy"
type input "Testarossa Boy"
click at [56, 25] on link at bounding box center [32, 31] width 50 height 14
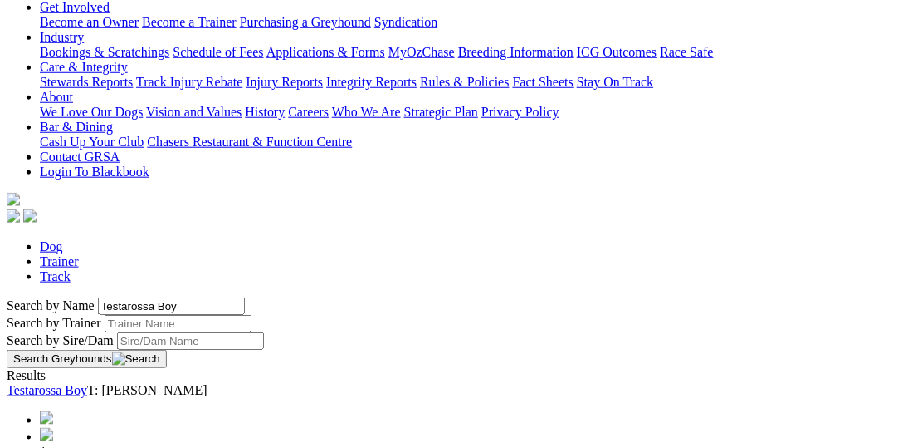
scroll to position [341, 0]
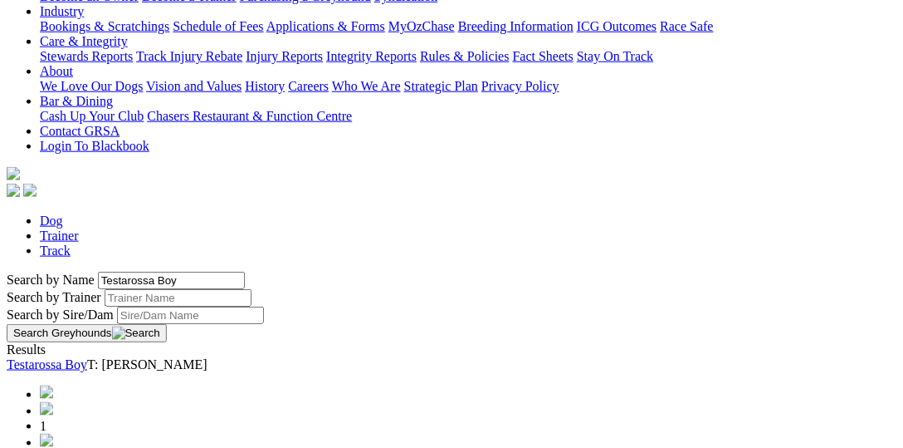
click at [87, 357] on link "Testarossa Boy" at bounding box center [47, 364] width 81 height 14
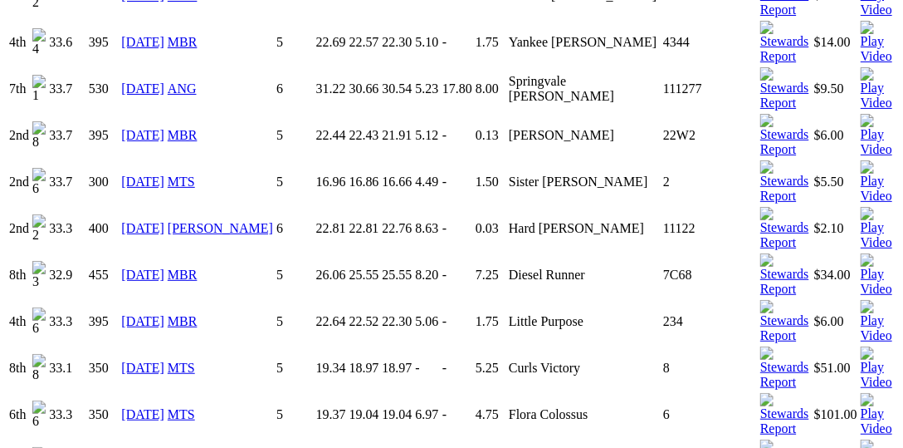
scroll to position [3160, 0]
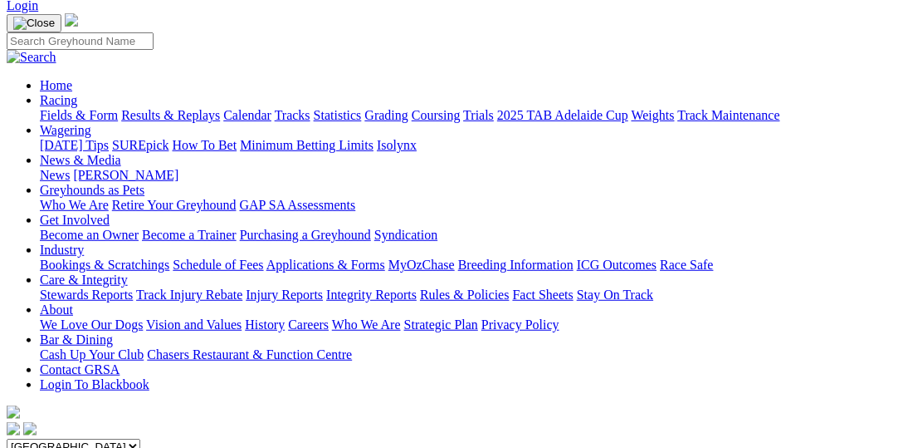
scroll to position [256, 0]
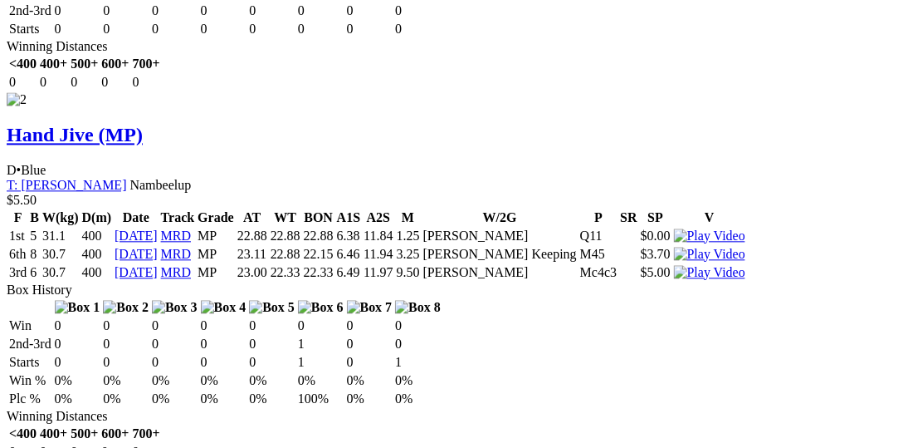
scroll to position [2306, 0]
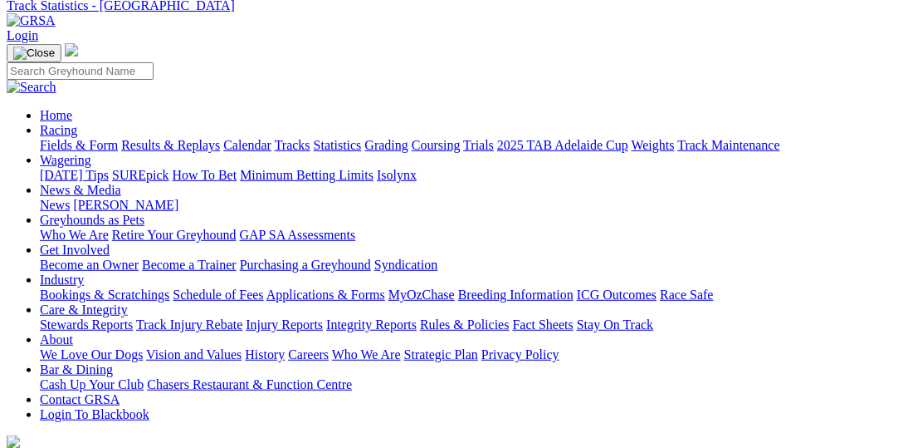
scroll to position [170, 0]
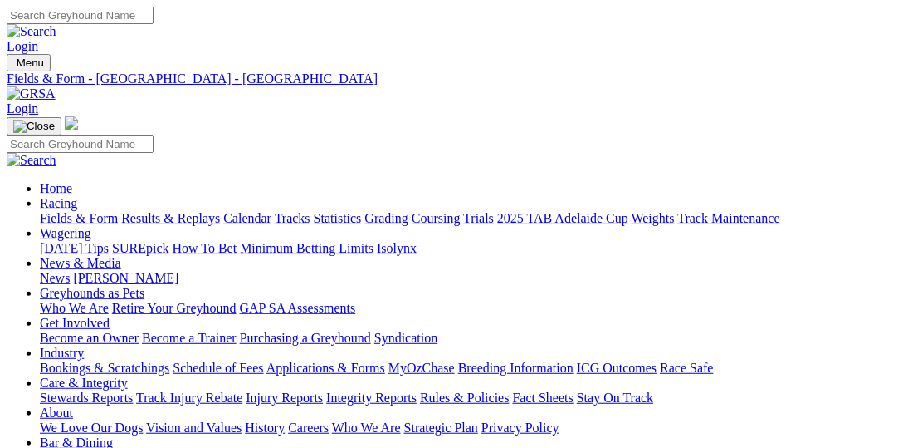
select select "VIC"
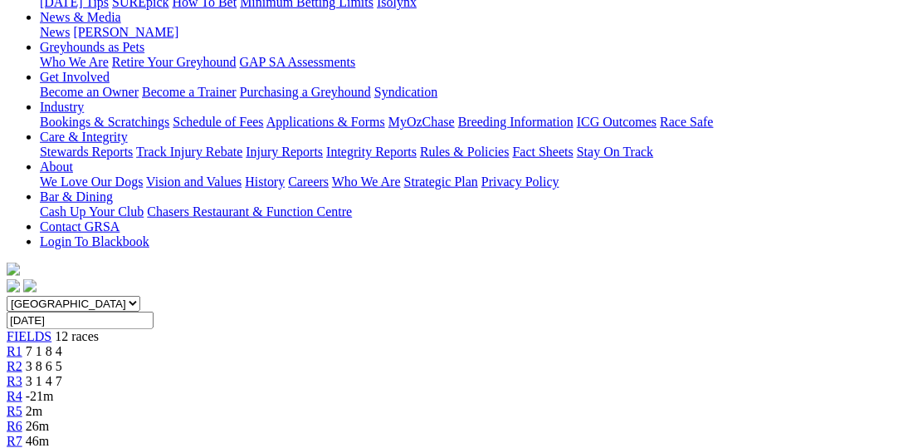
scroll to position [85, 0]
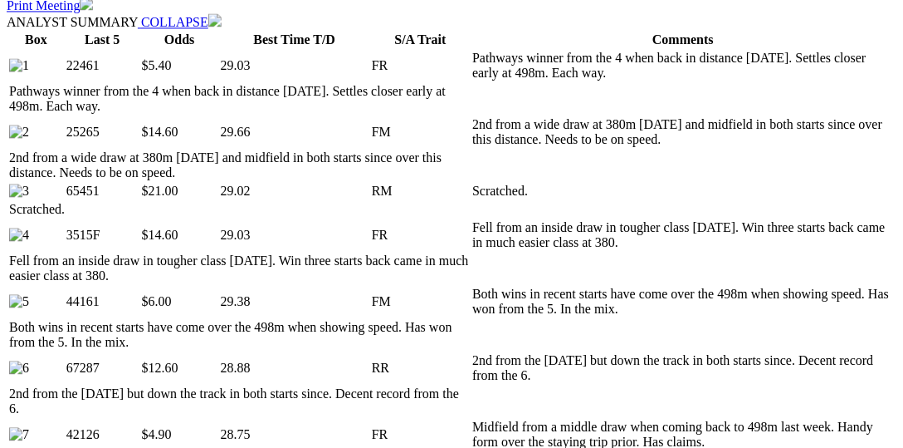
scroll to position [939, 0]
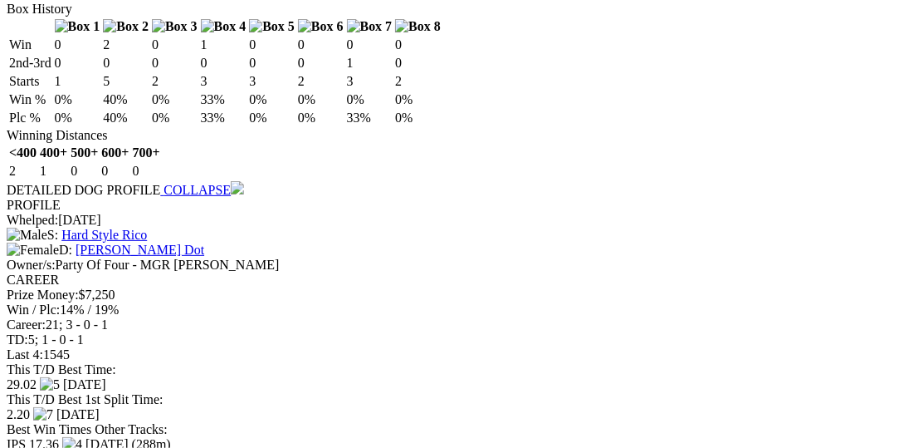
scroll to position [3843, 0]
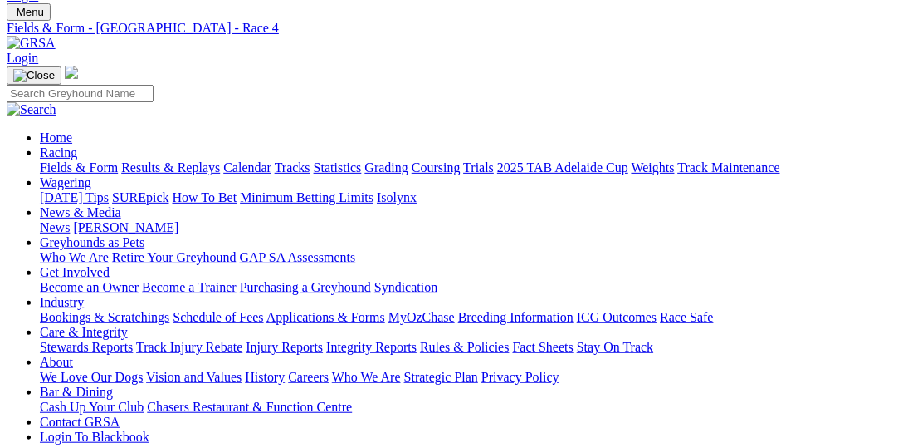
scroll to position [0, 0]
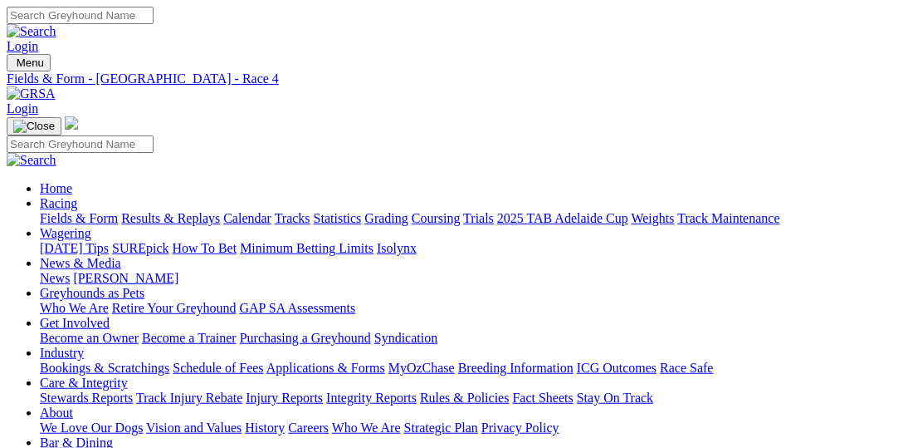
select select "NSW"
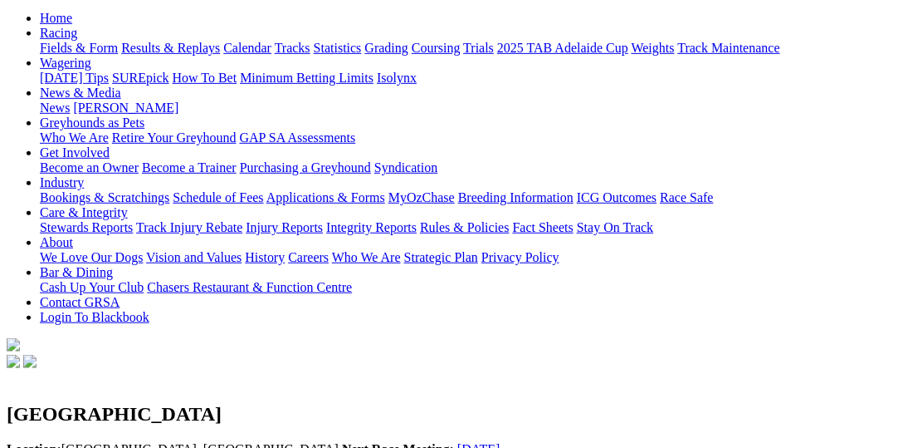
scroll to position [256, 0]
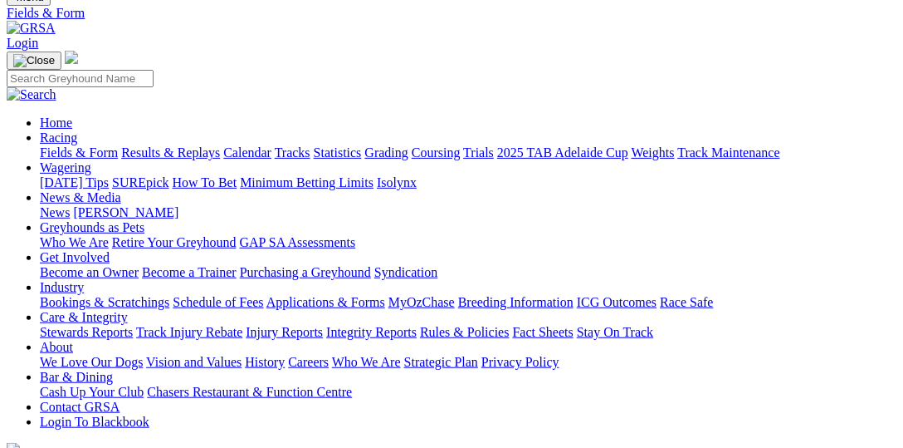
scroll to position [85, 0]
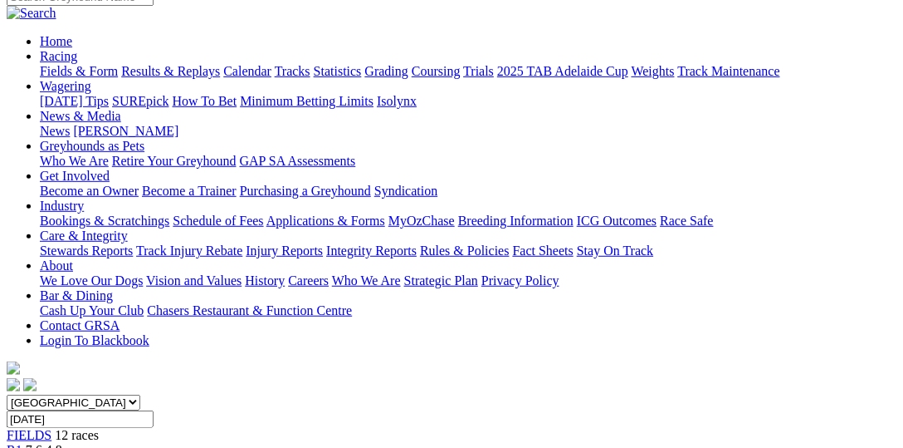
scroll to position [170, 0]
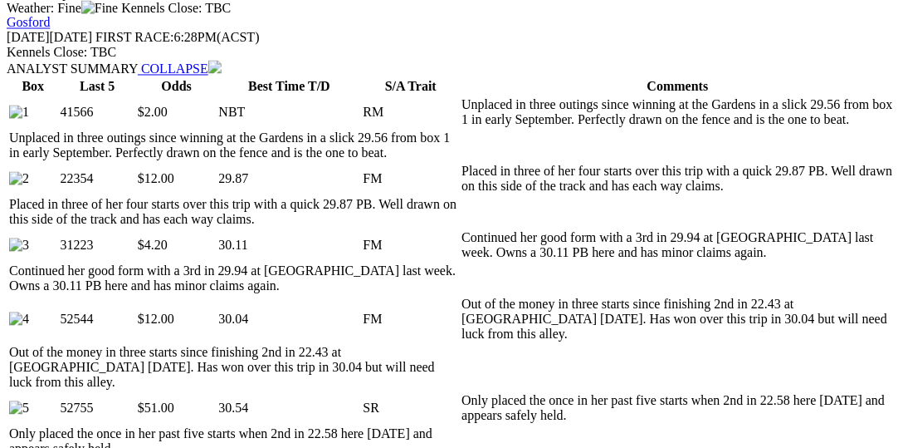
scroll to position [854, 0]
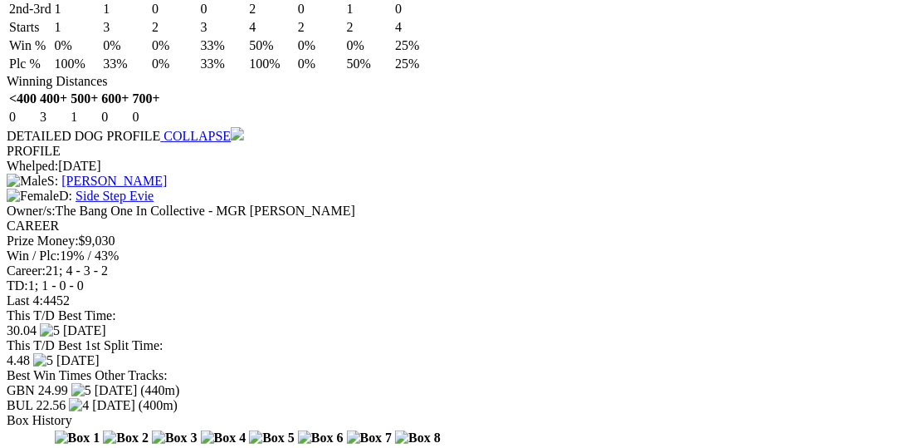
scroll to position [4527, 0]
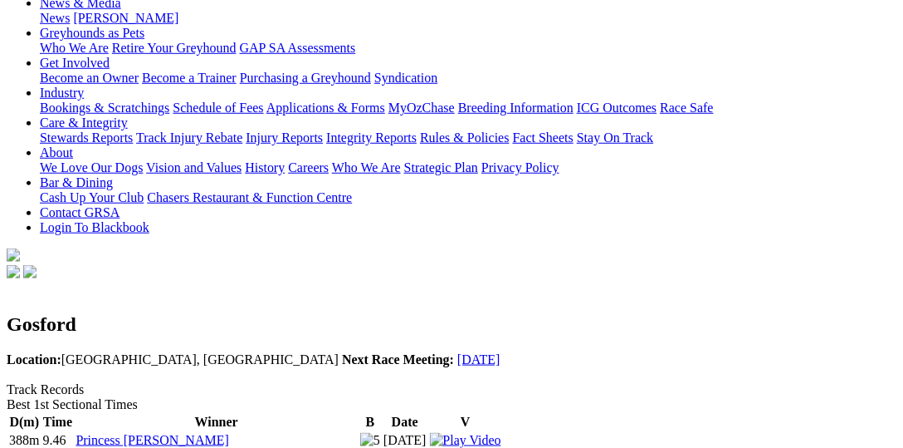
scroll to position [256, 0]
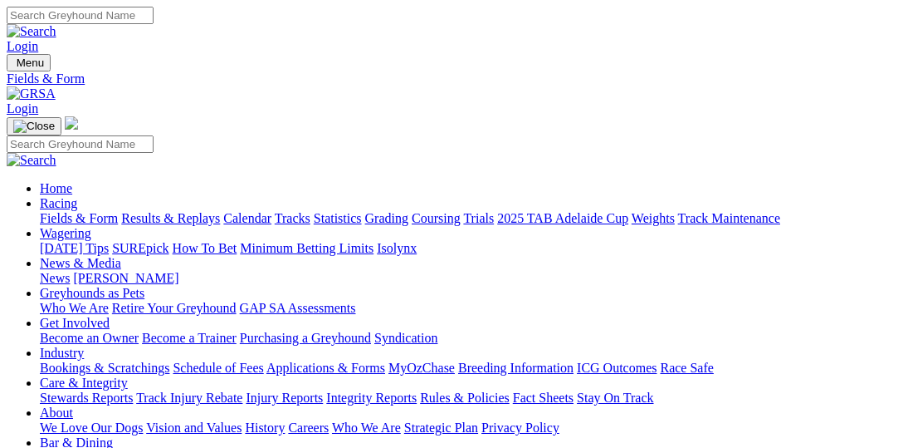
scroll to position [85, 0]
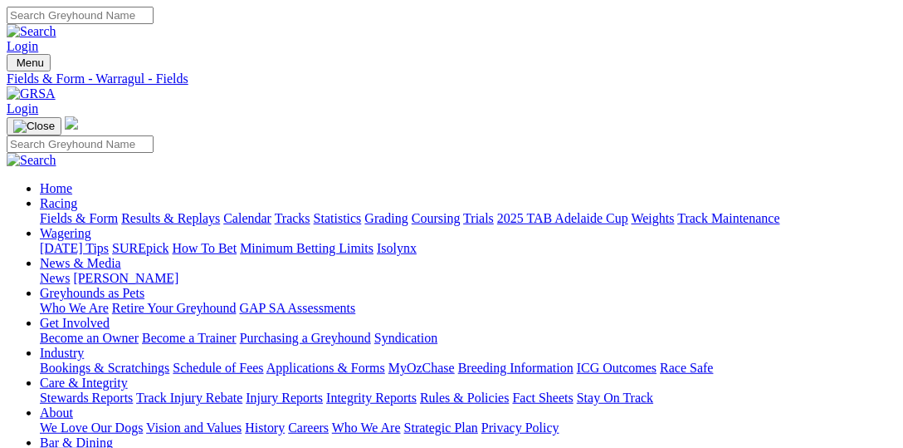
select select "SA"
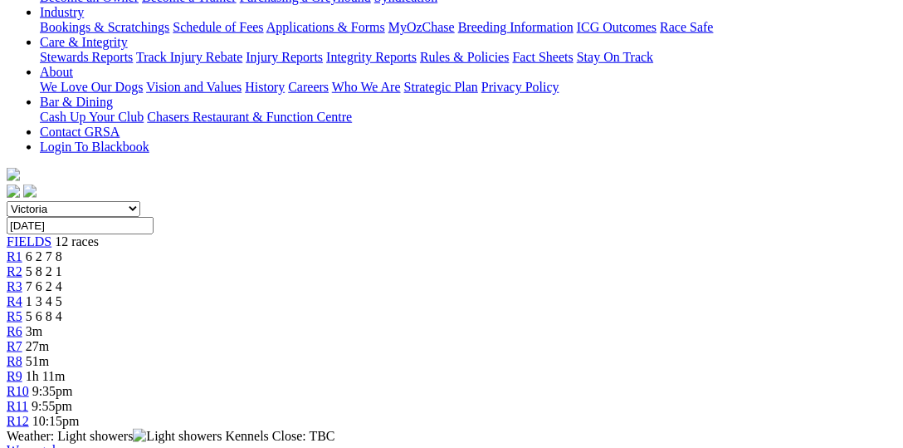
scroll to position [341, 0]
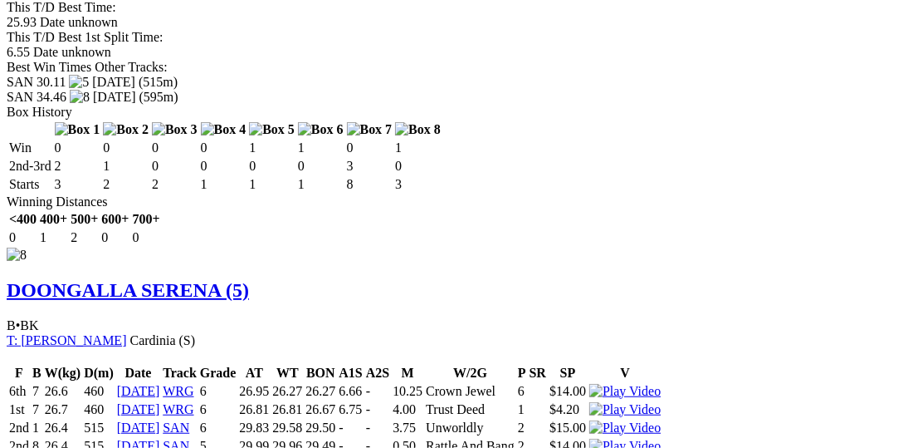
scroll to position [6747, 0]
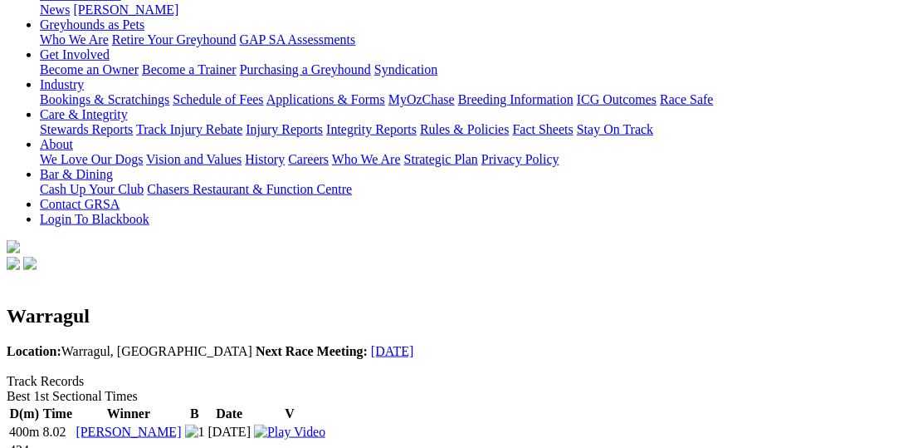
scroll to position [256, 0]
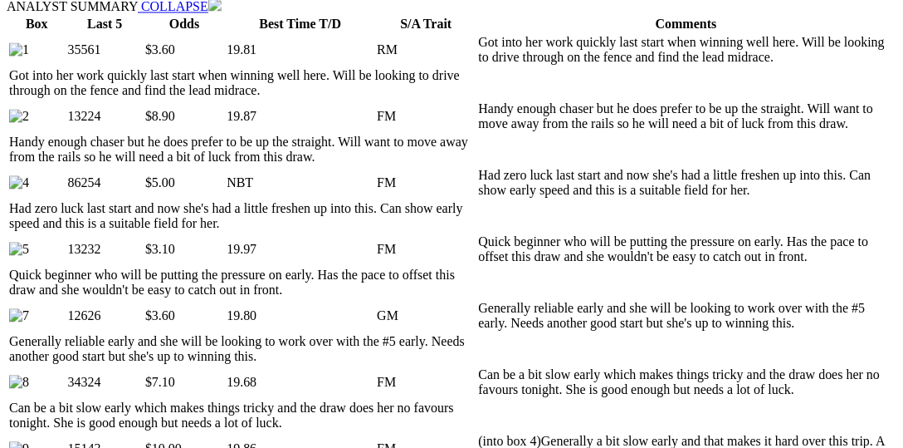
scroll to position [939, 0]
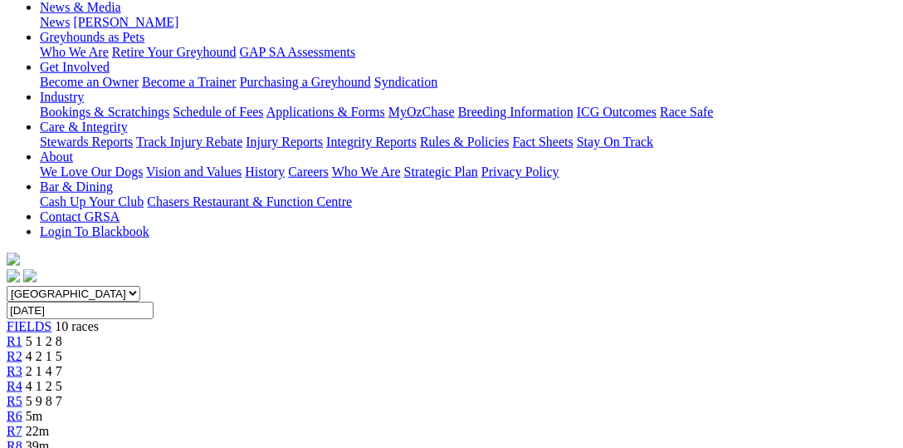
scroll to position [0, 0]
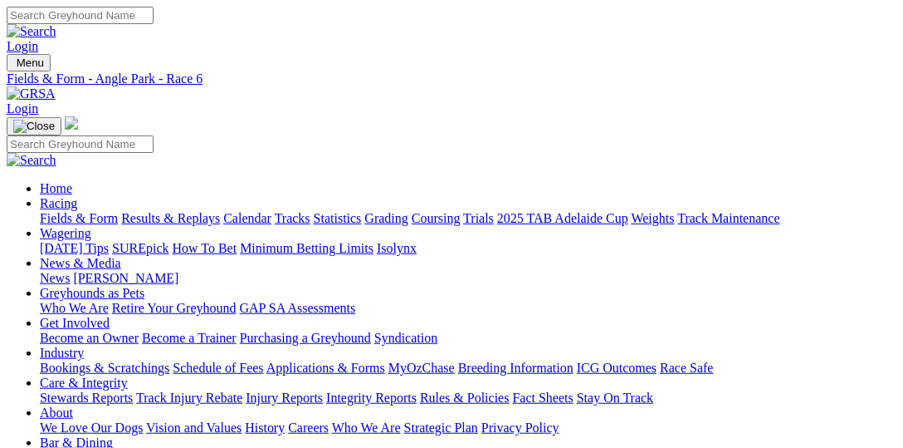
select select "[GEOGRAPHIC_DATA]"
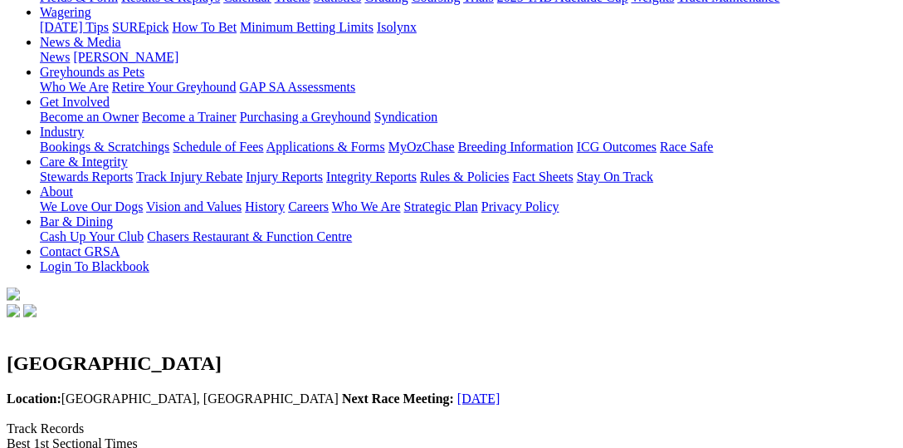
scroll to position [256, 0]
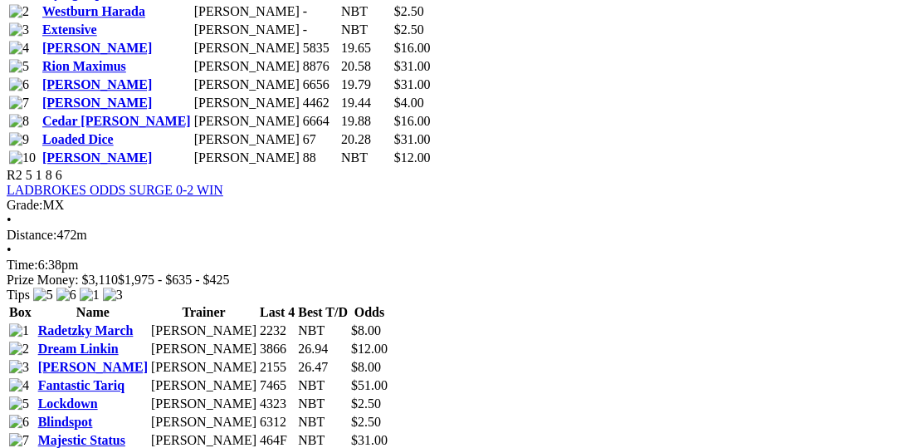
scroll to position [1281, 0]
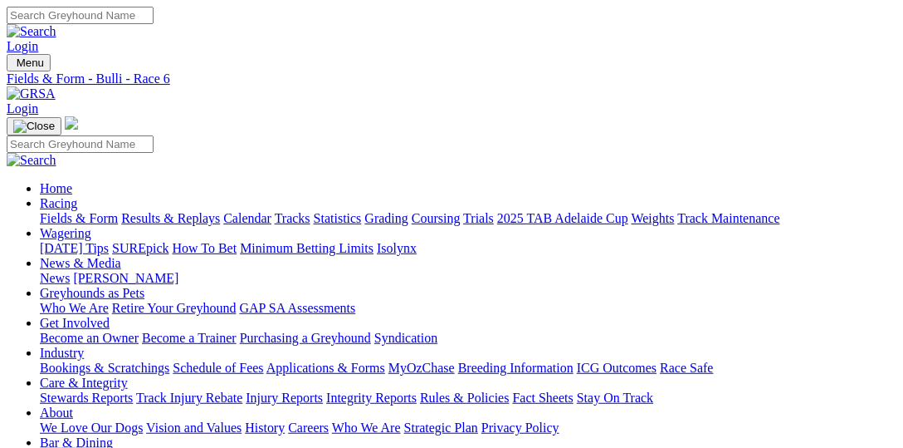
select select "WA"
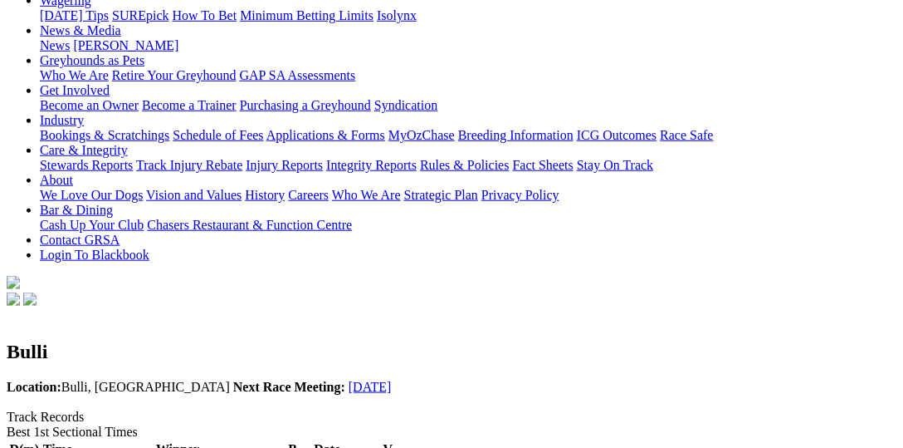
scroll to position [256, 0]
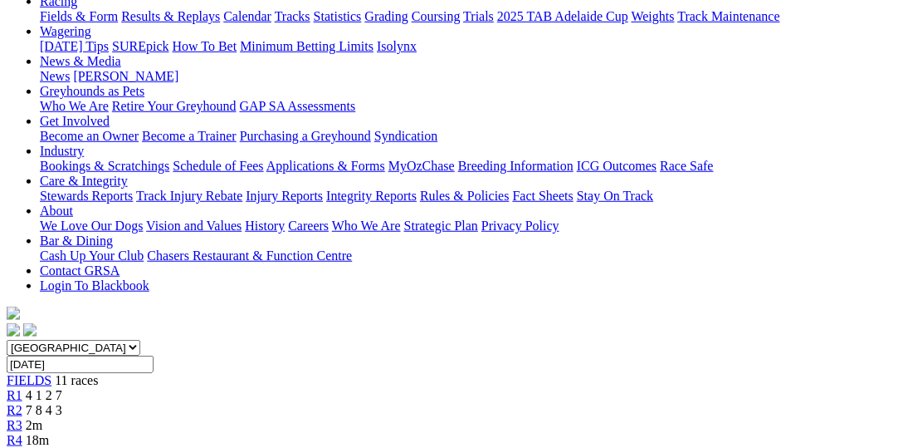
scroll to position [170, 0]
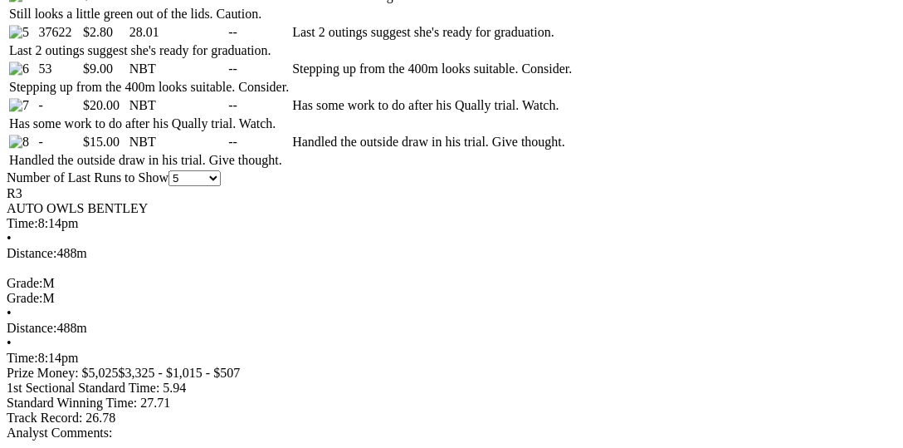
scroll to position [768, 0]
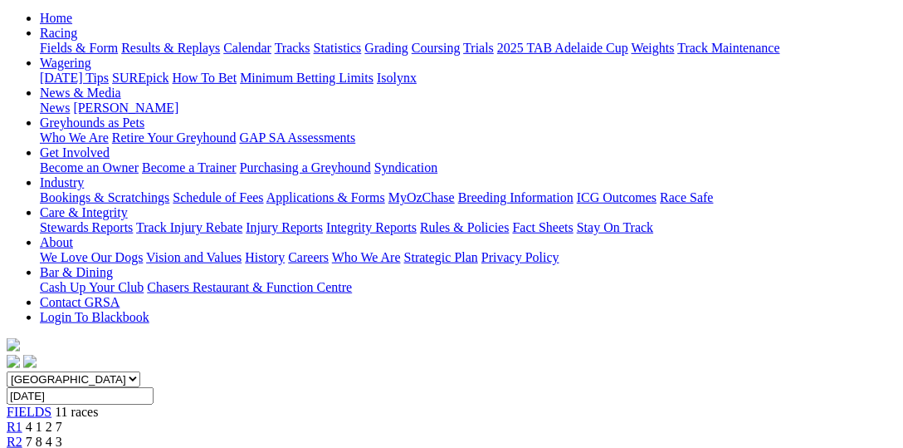
scroll to position [0, 0]
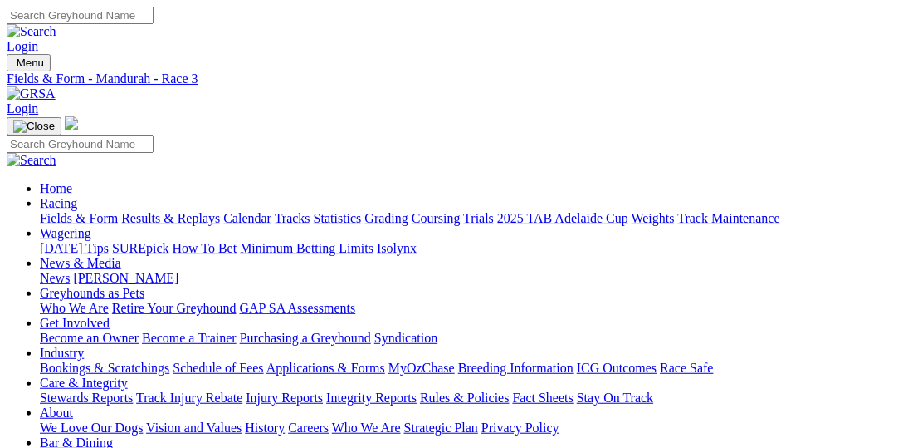
select select "[GEOGRAPHIC_DATA]"
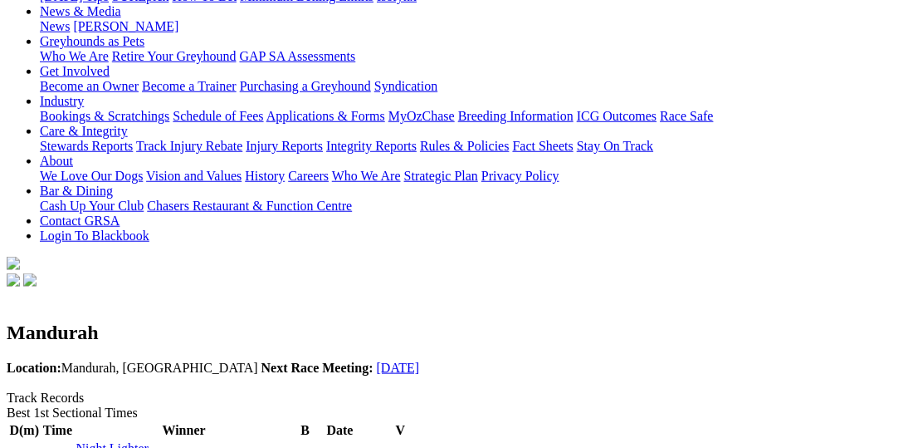
scroll to position [341, 0]
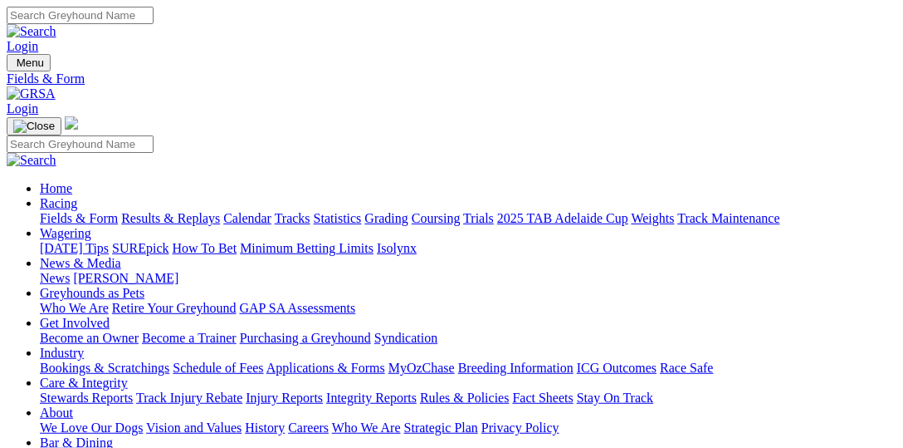
scroll to position [85, 0]
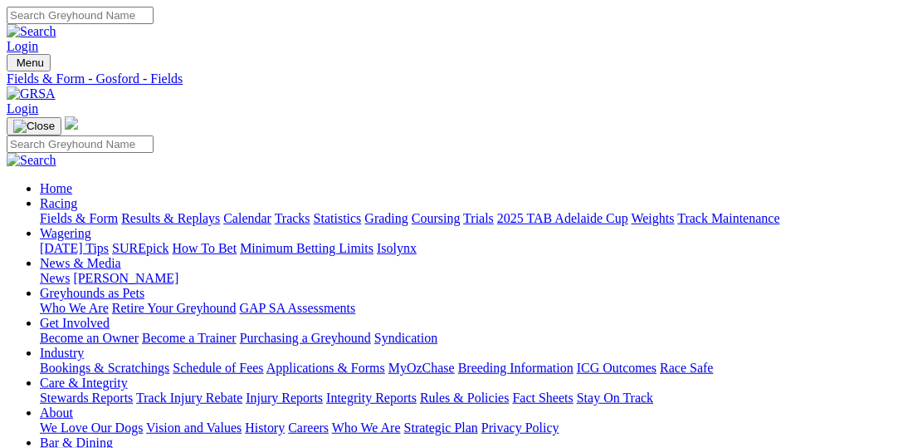
select select "SA"
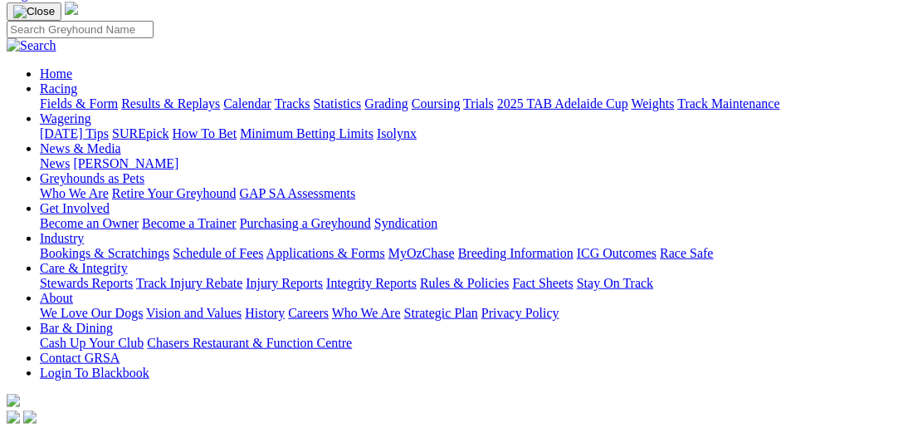
scroll to position [170, 0]
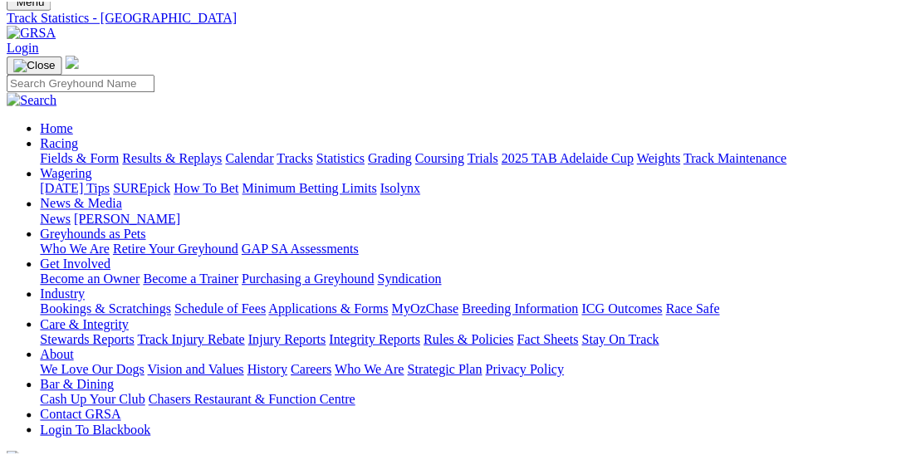
scroll to position [170, 0]
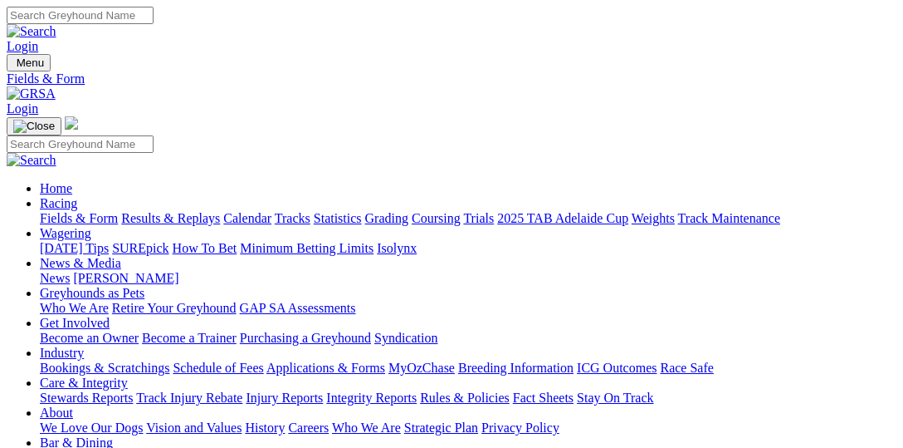
scroll to position [9, 0]
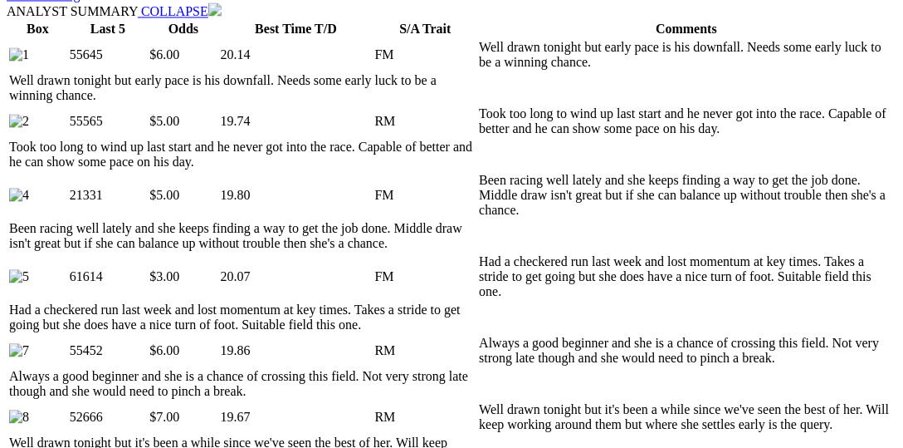
scroll to position [939, 0]
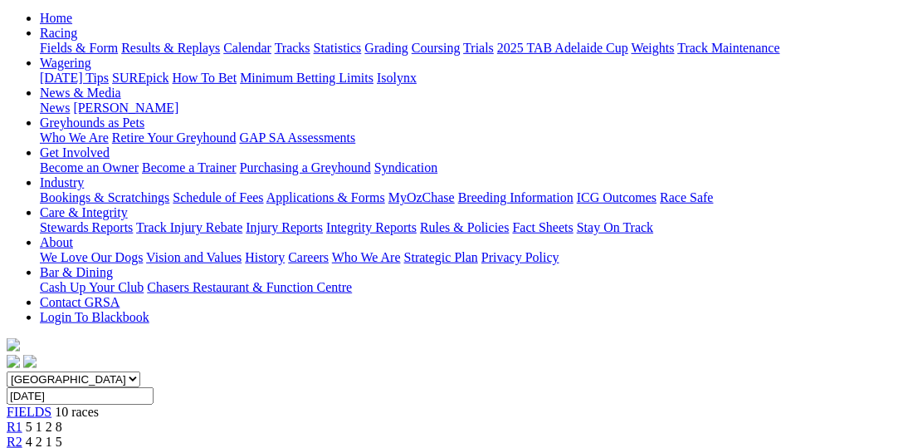
scroll to position [0, 0]
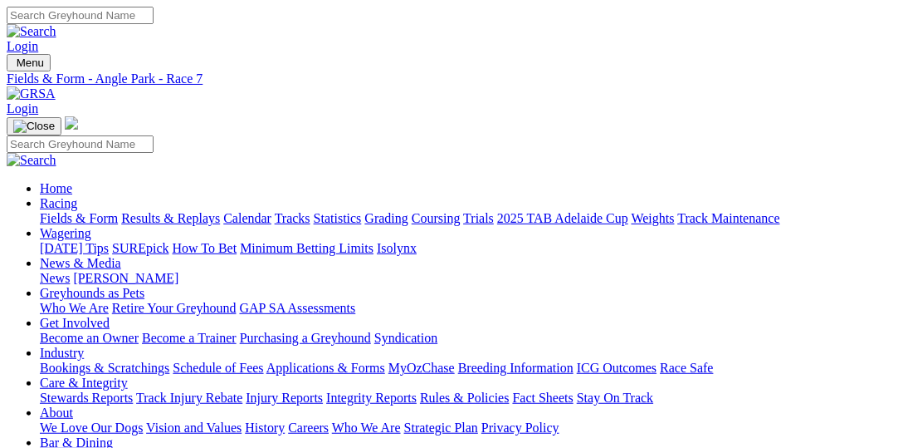
select select "[GEOGRAPHIC_DATA]"
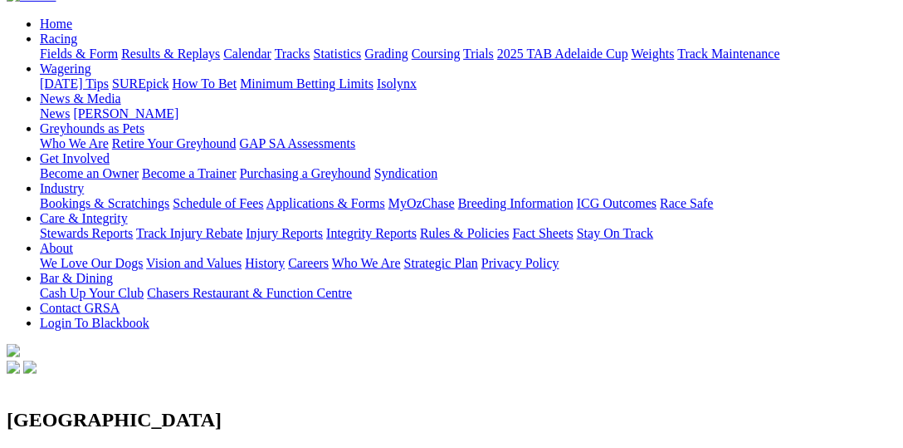
scroll to position [170, 0]
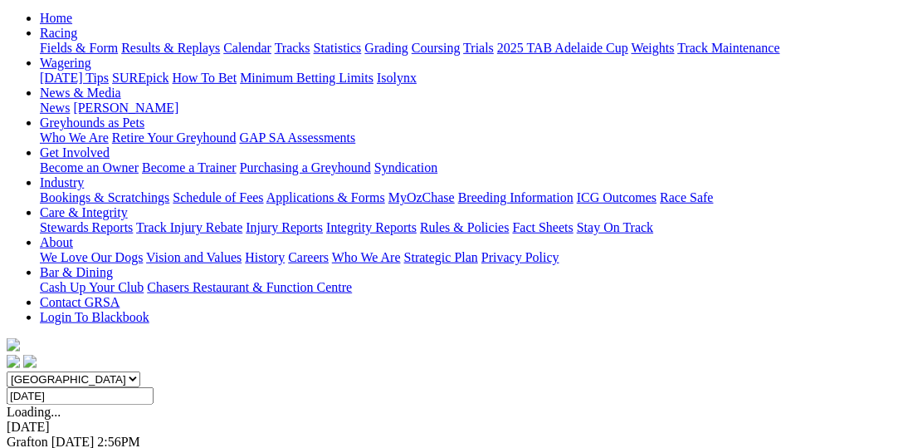
scroll to position [170, 0]
select select "VIC"
click at [37, 371] on select "[GEOGRAPHIC_DATA] [GEOGRAPHIC_DATA] [GEOGRAPHIC_DATA] [GEOGRAPHIC_DATA] [GEOGRA…" at bounding box center [74, 379] width 134 height 16
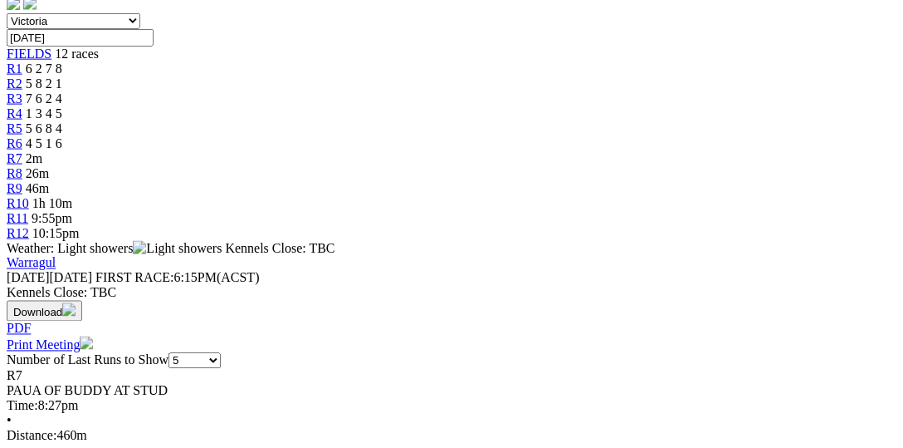
scroll to position [427, 0]
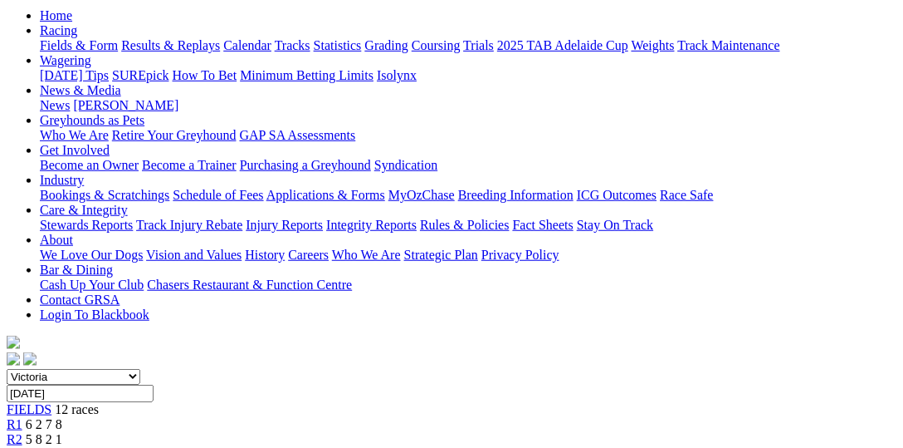
scroll to position [0, 0]
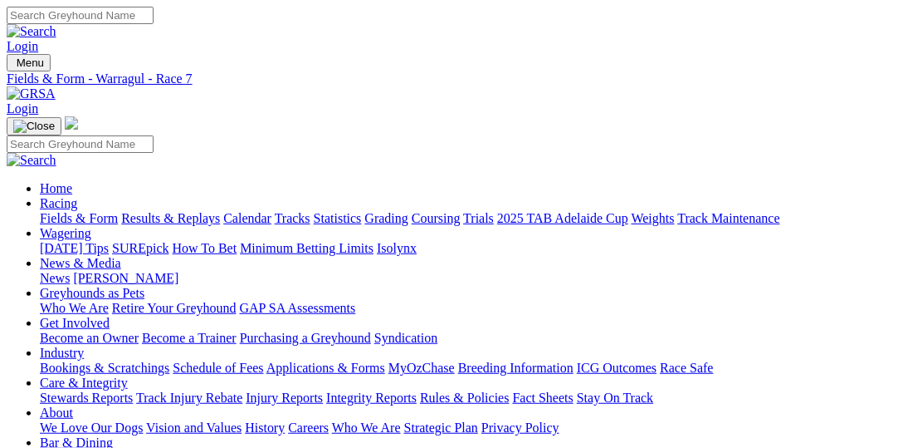
select select "[GEOGRAPHIC_DATA]"
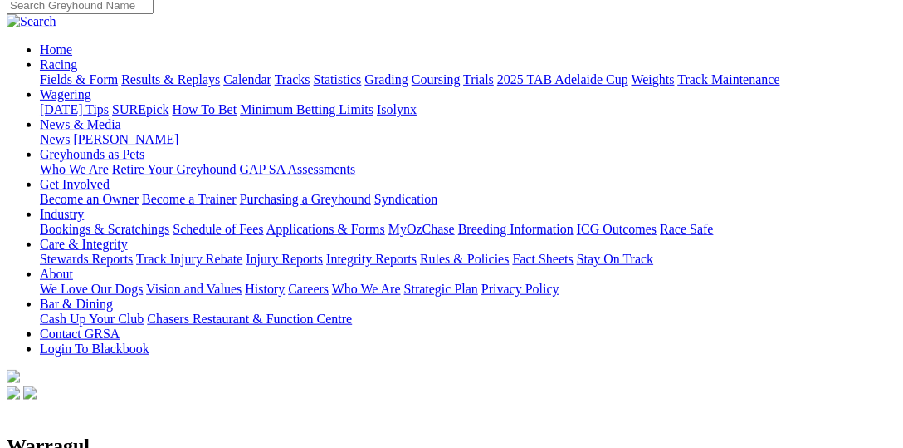
scroll to position [170, 0]
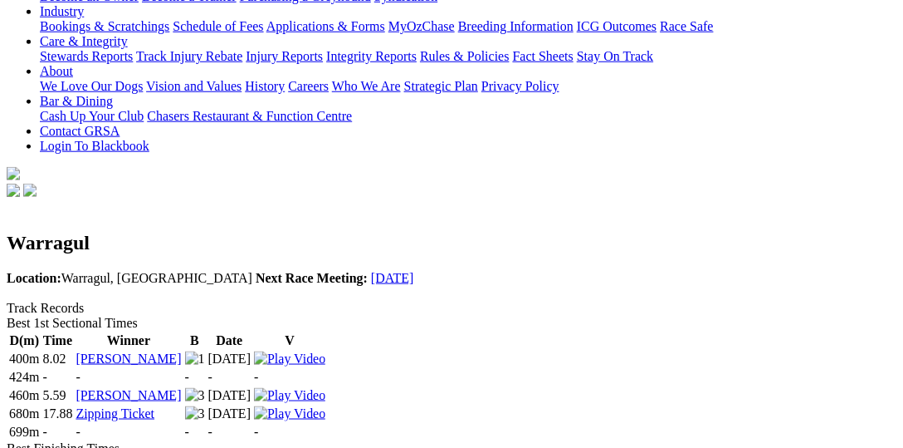
scroll to position [256, 0]
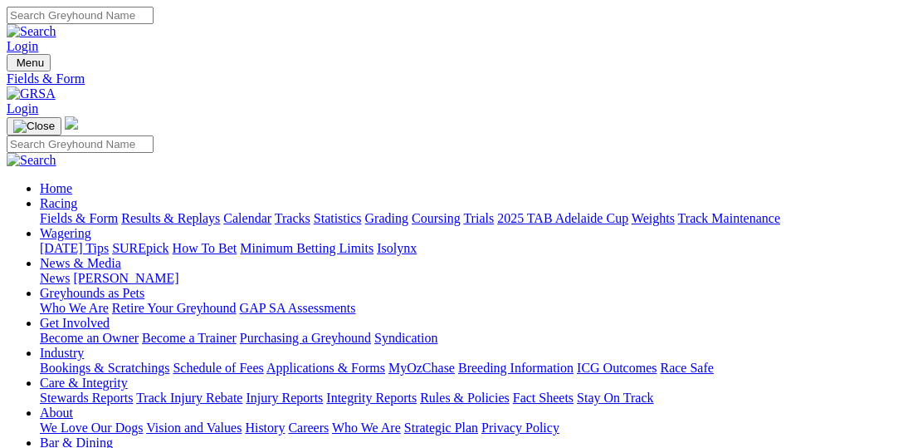
scroll to position [85, 0]
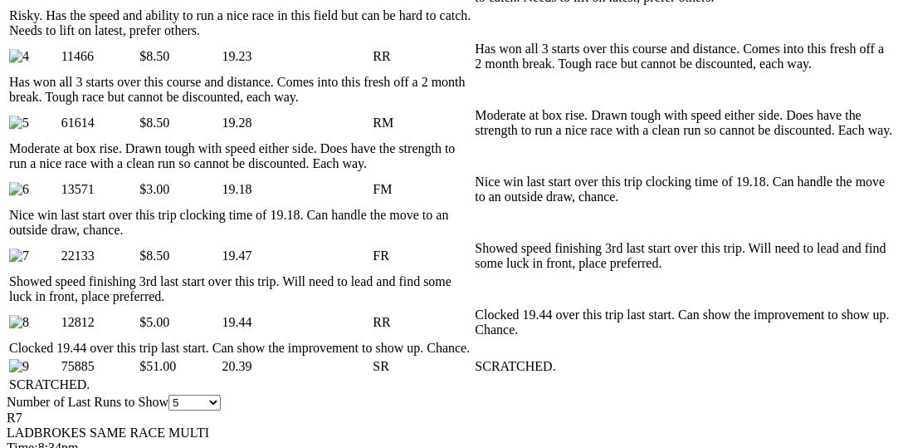
scroll to position [706, 0]
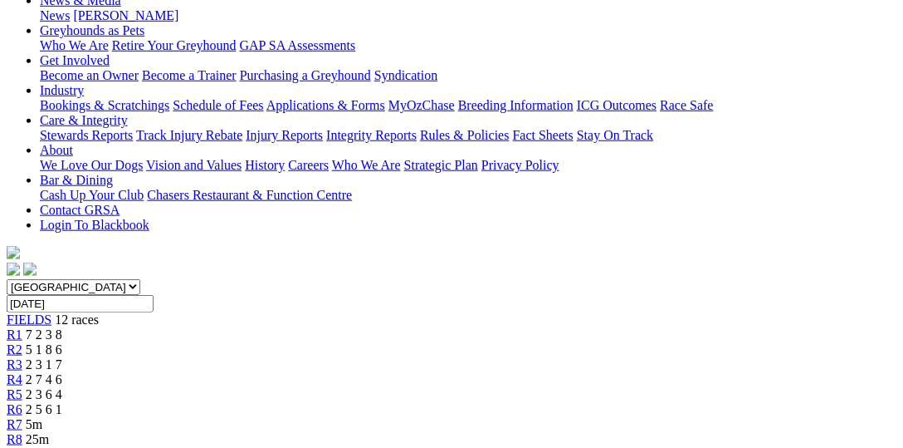
scroll to position [0, 0]
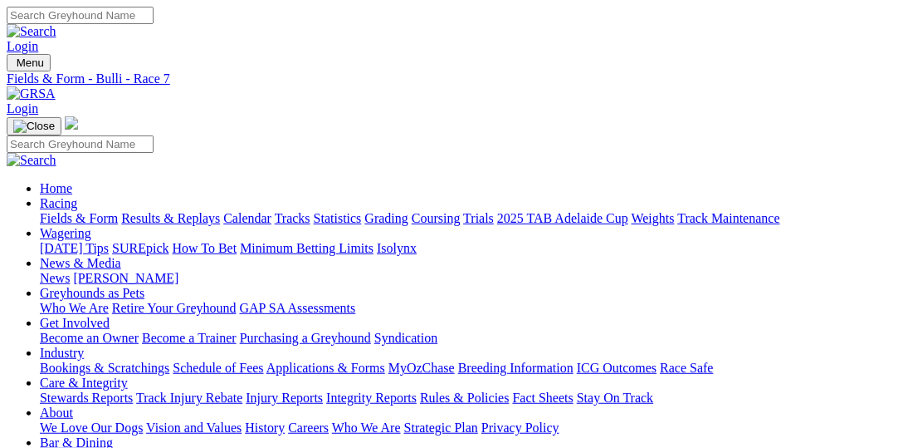
select select "QLD"
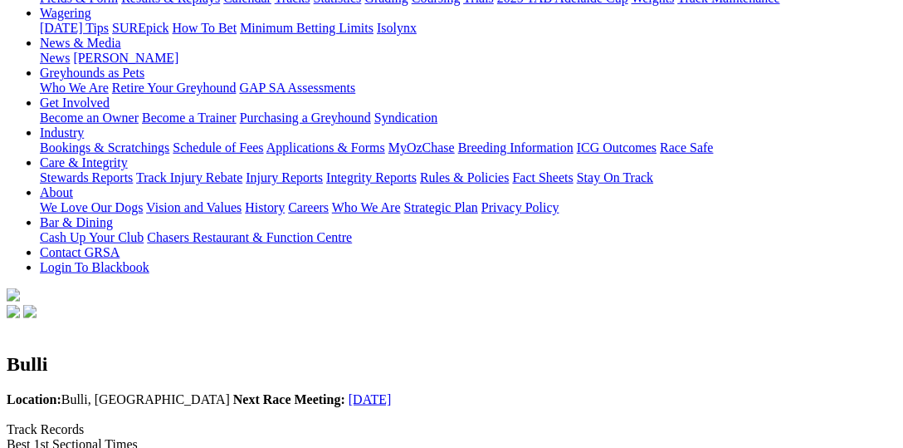
scroll to position [256, 0]
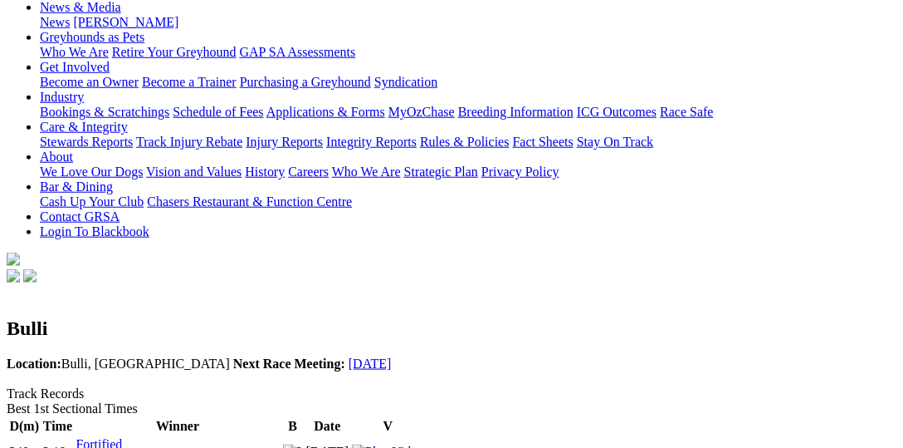
click at [424, 444] on img at bounding box center [387, 451] width 71 height 15
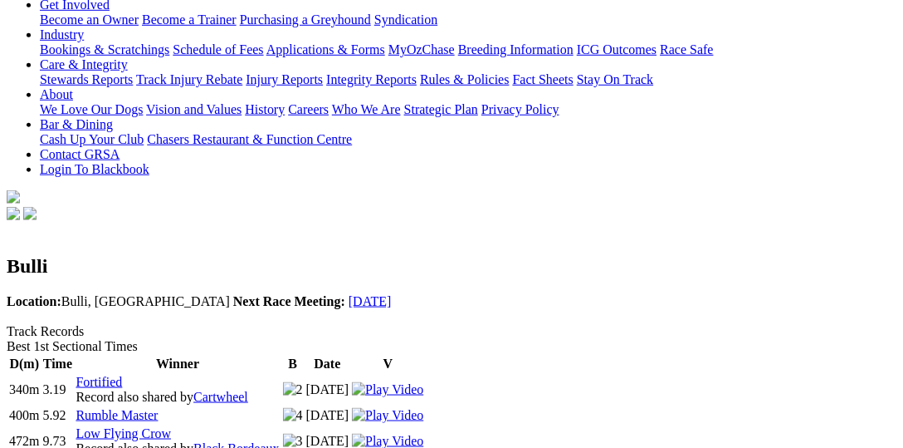
scroll to position [341, 0]
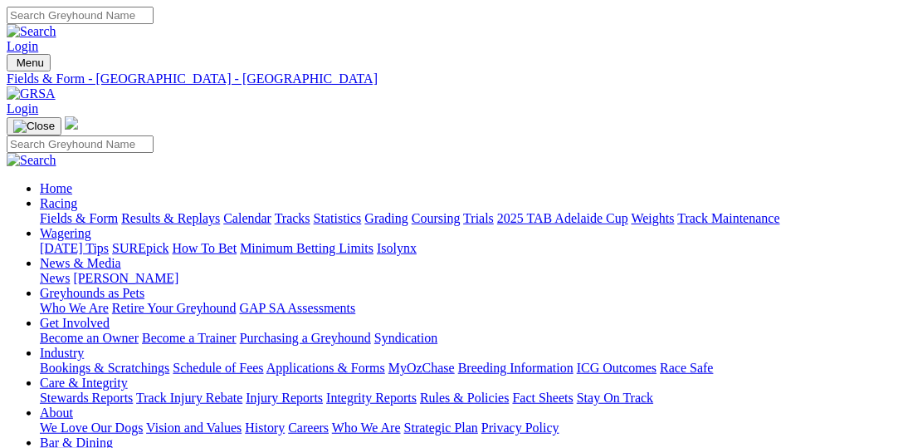
select select "SA"
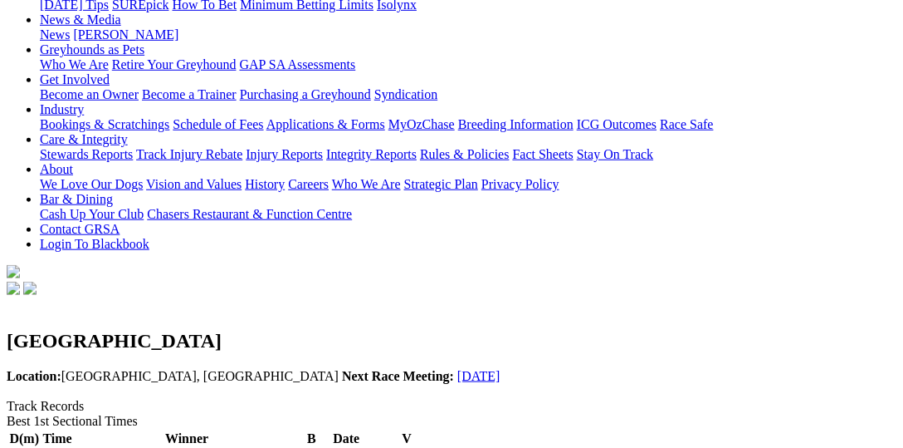
scroll to position [170, 0]
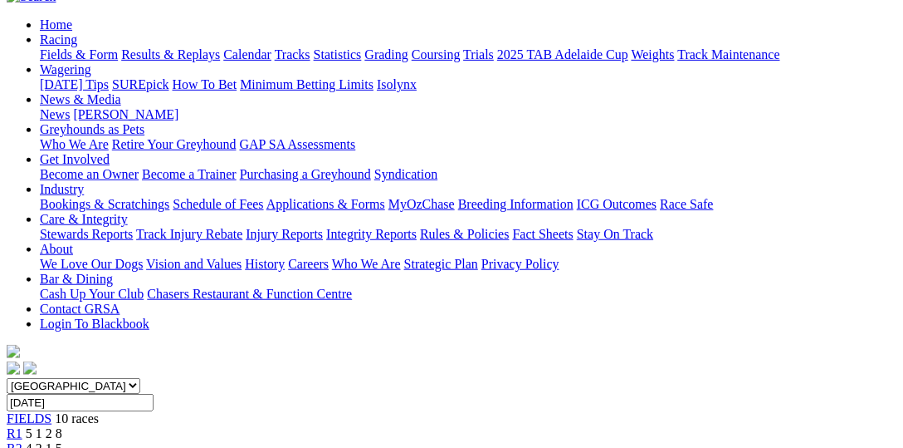
scroll to position [85, 0]
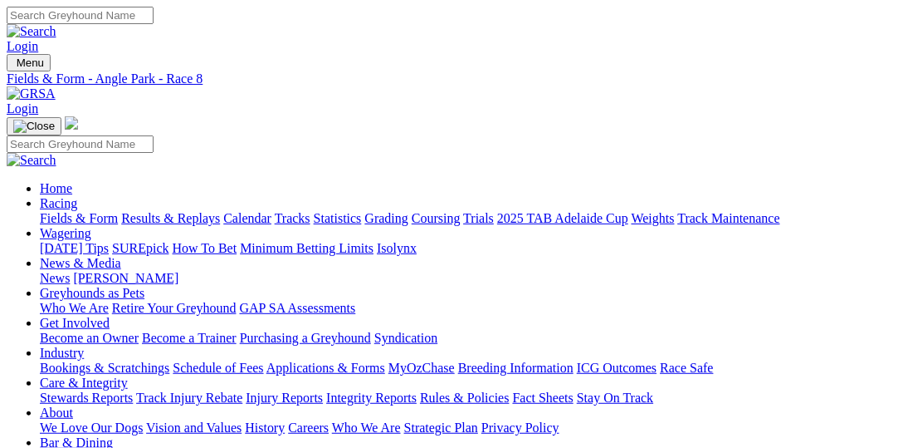
select select "[GEOGRAPHIC_DATA]"
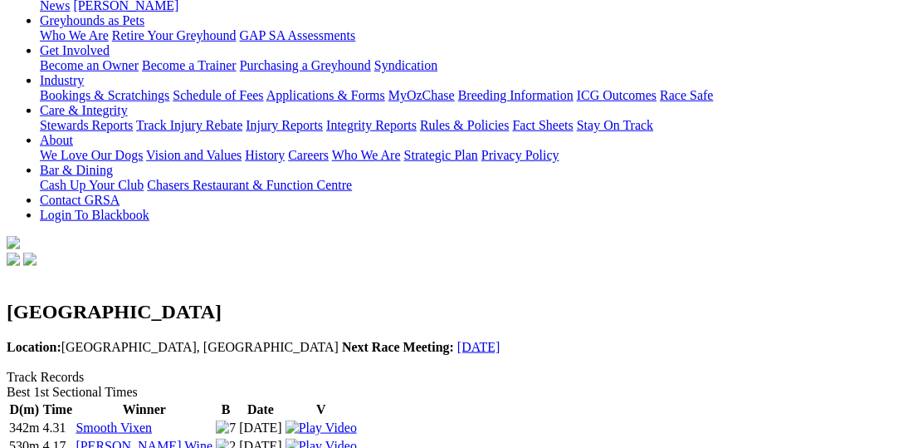
scroll to position [170, 0]
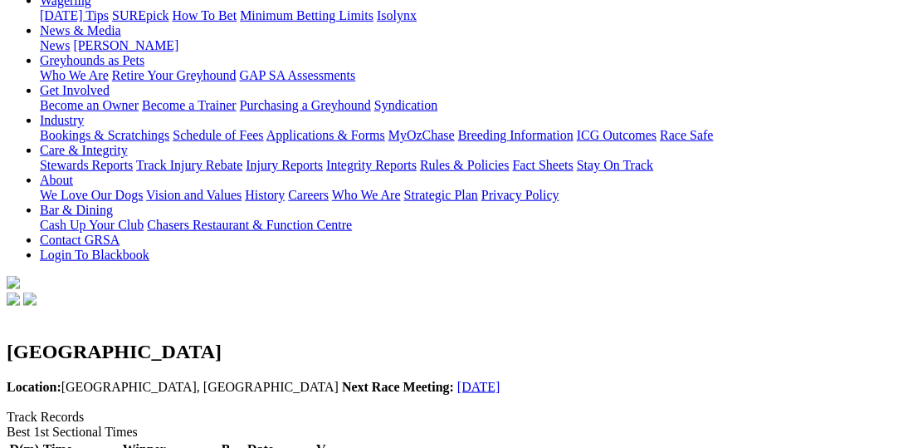
scroll to position [256, 0]
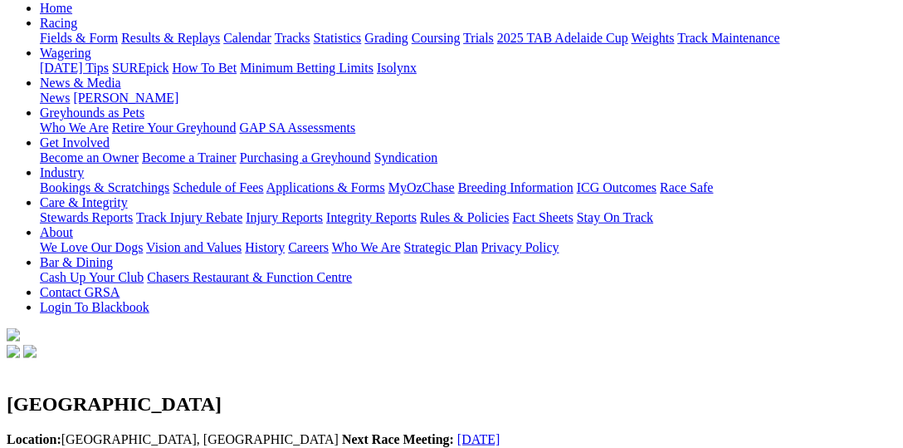
scroll to position [0, 0]
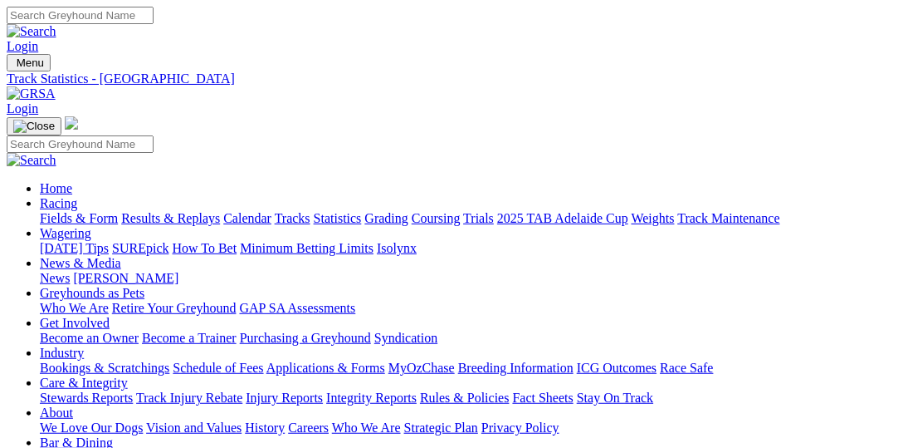
click at [362, 211] on link "Statistics" at bounding box center [338, 218] width 48 height 14
select select "gosford"
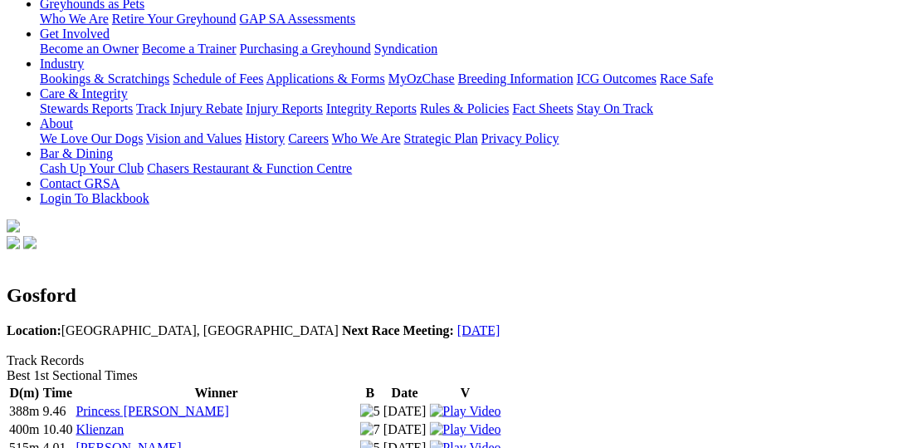
scroll to position [256, 0]
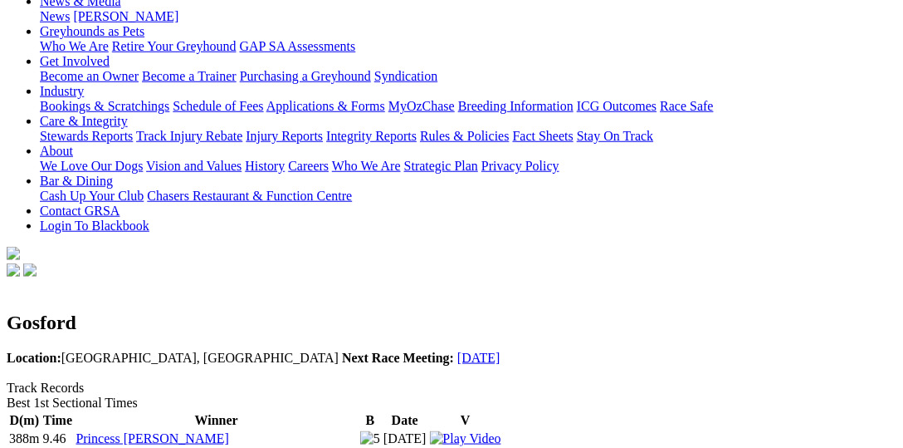
scroll to position [341, 0]
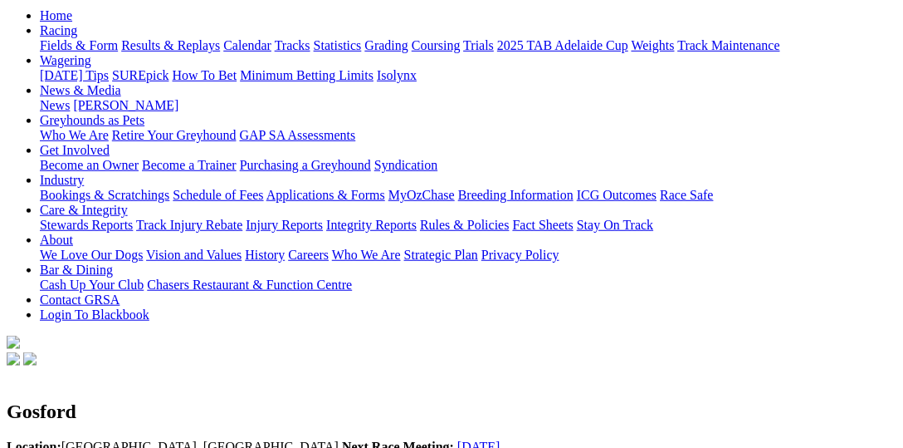
scroll to position [0, 0]
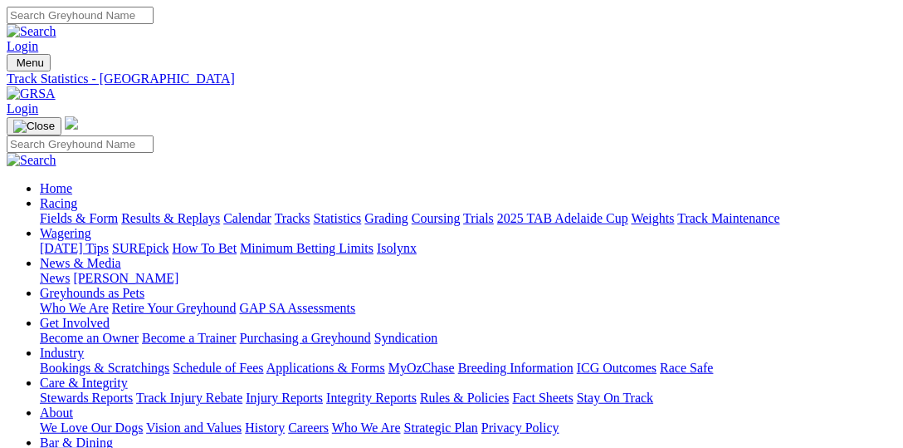
click at [362, 211] on link "Statistics" at bounding box center [338, 218] width 48 height 14
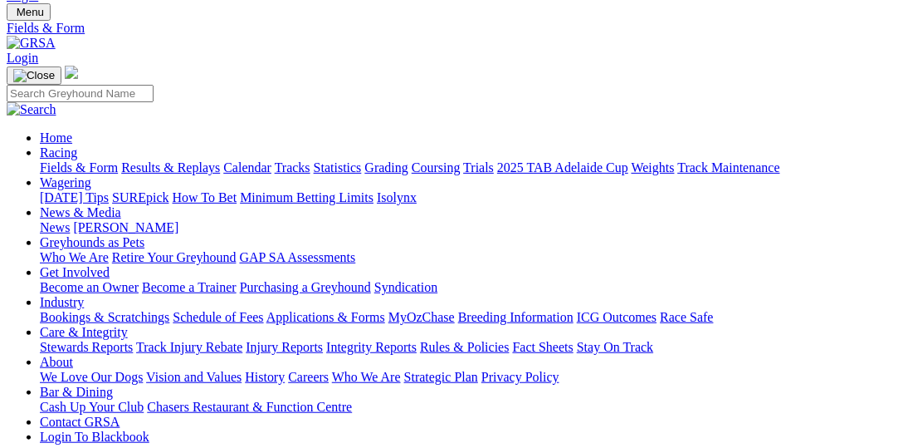
scroll to position [85, 0]
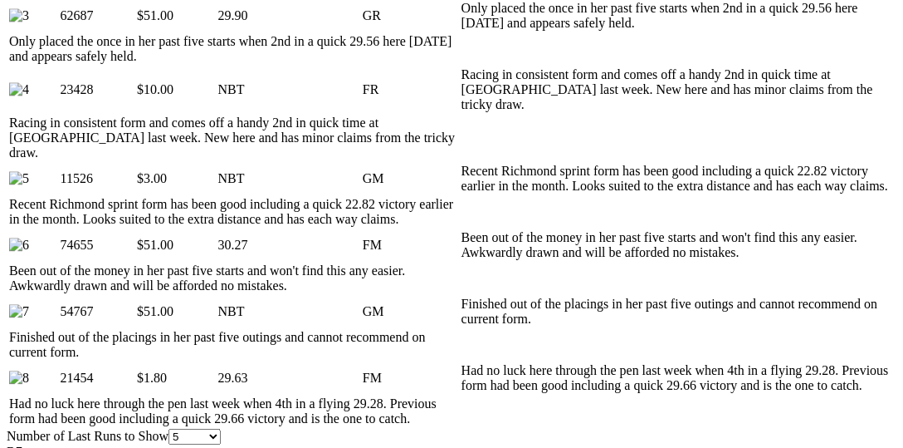
scroll to position [939, 0]
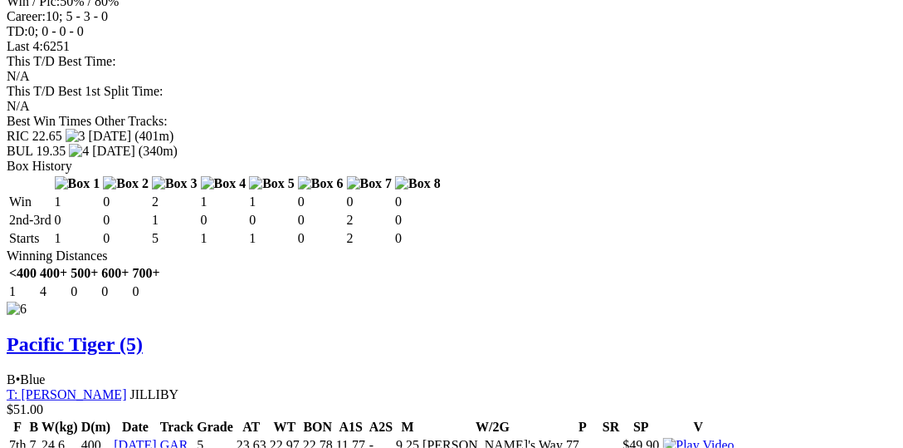
scroll to position [5808, 0]
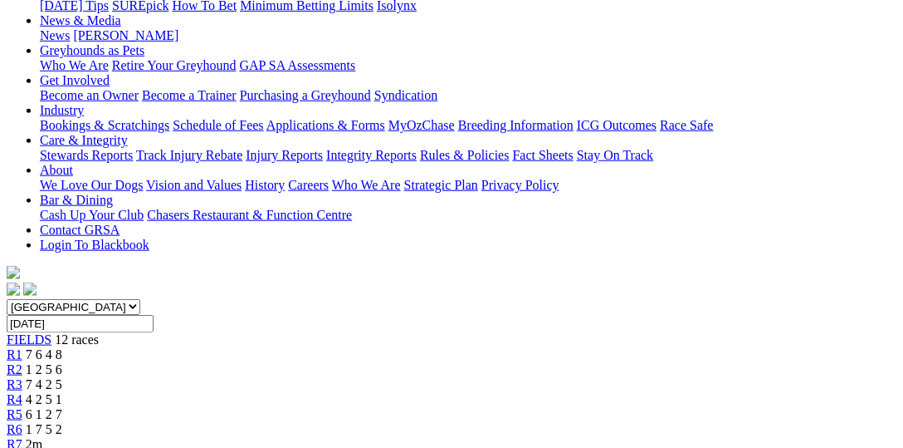
scroll to position [0, 0]
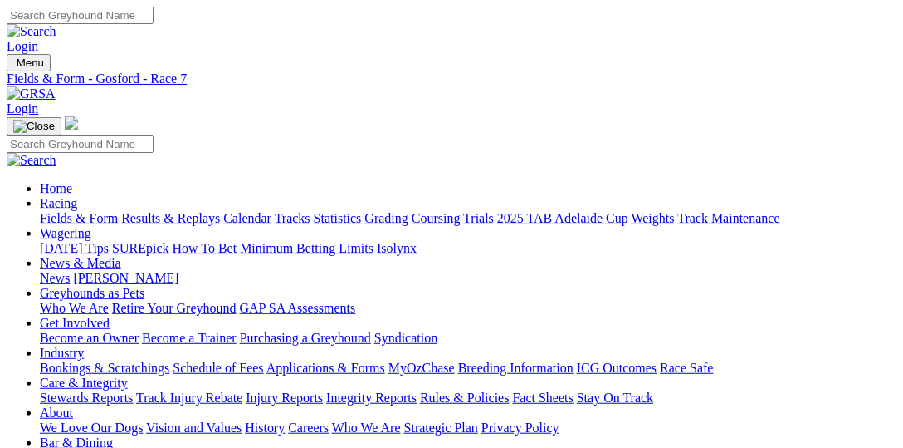
select select "VIC"
select select "warragul"
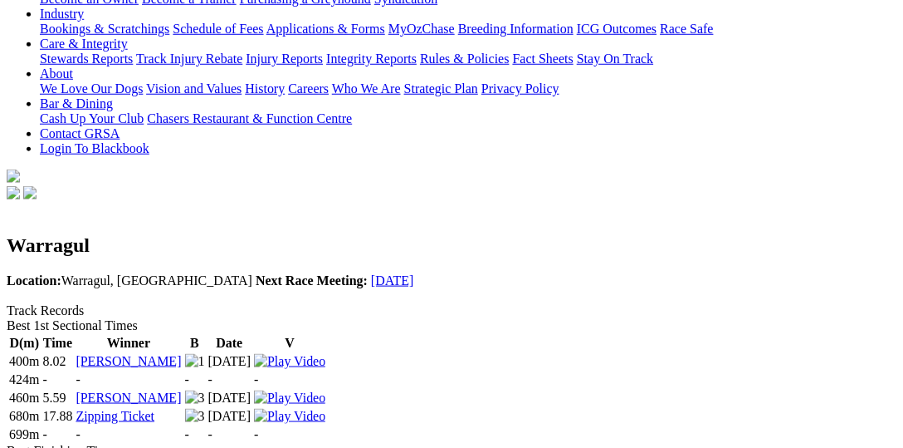
scroll to position [341, 0]
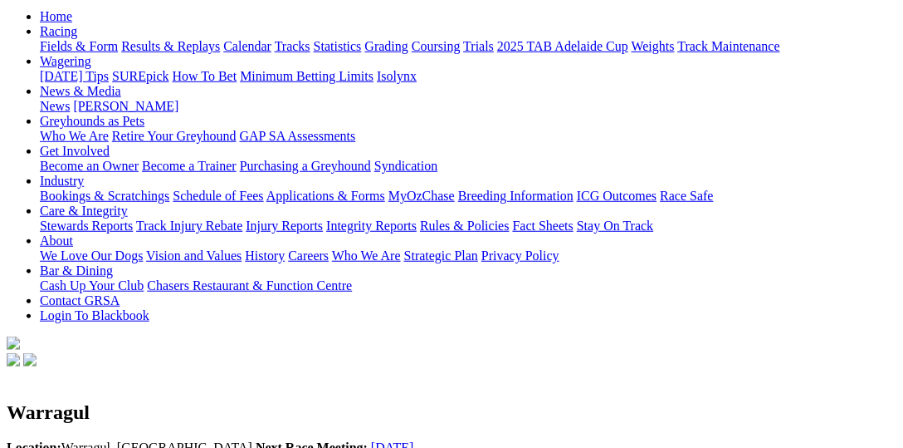
scroll to position [170, 0]
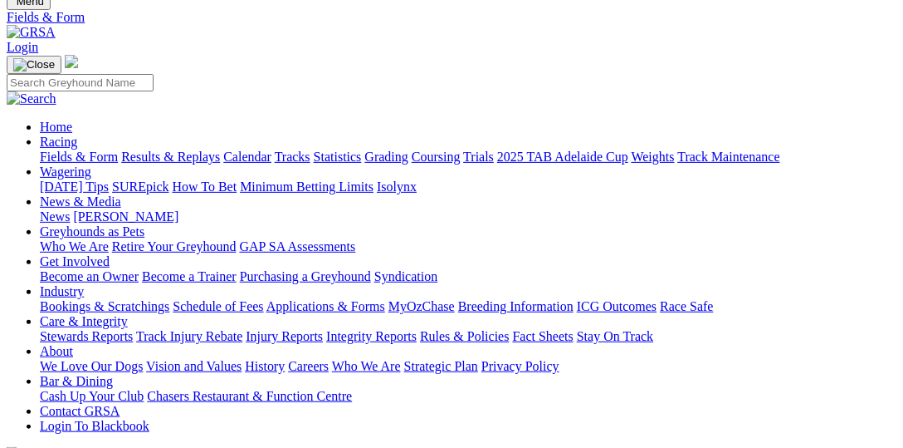
scroll to position [85, 0]
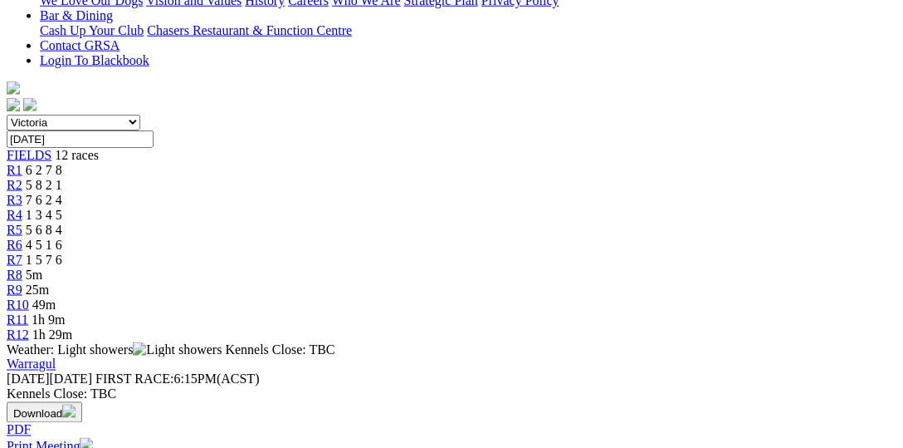
scroll to position [427, 0]
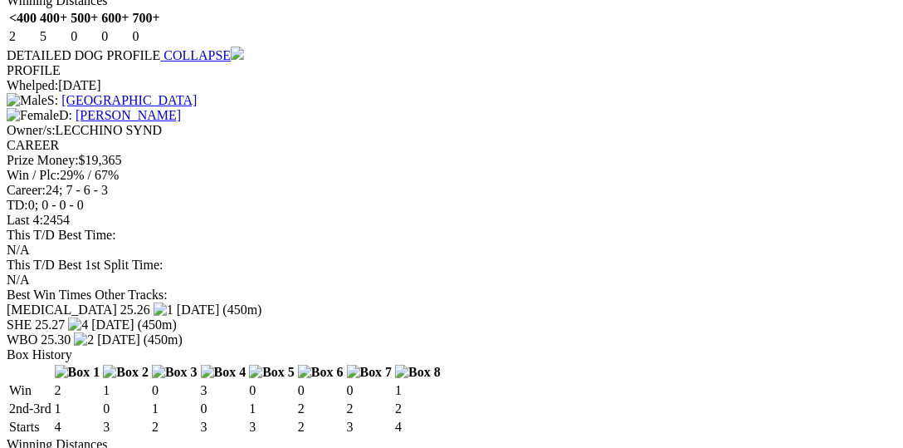
scroll to position [6064, 0]
